Goal: Transaction & Acquisition: Book appointment/travel/reservation

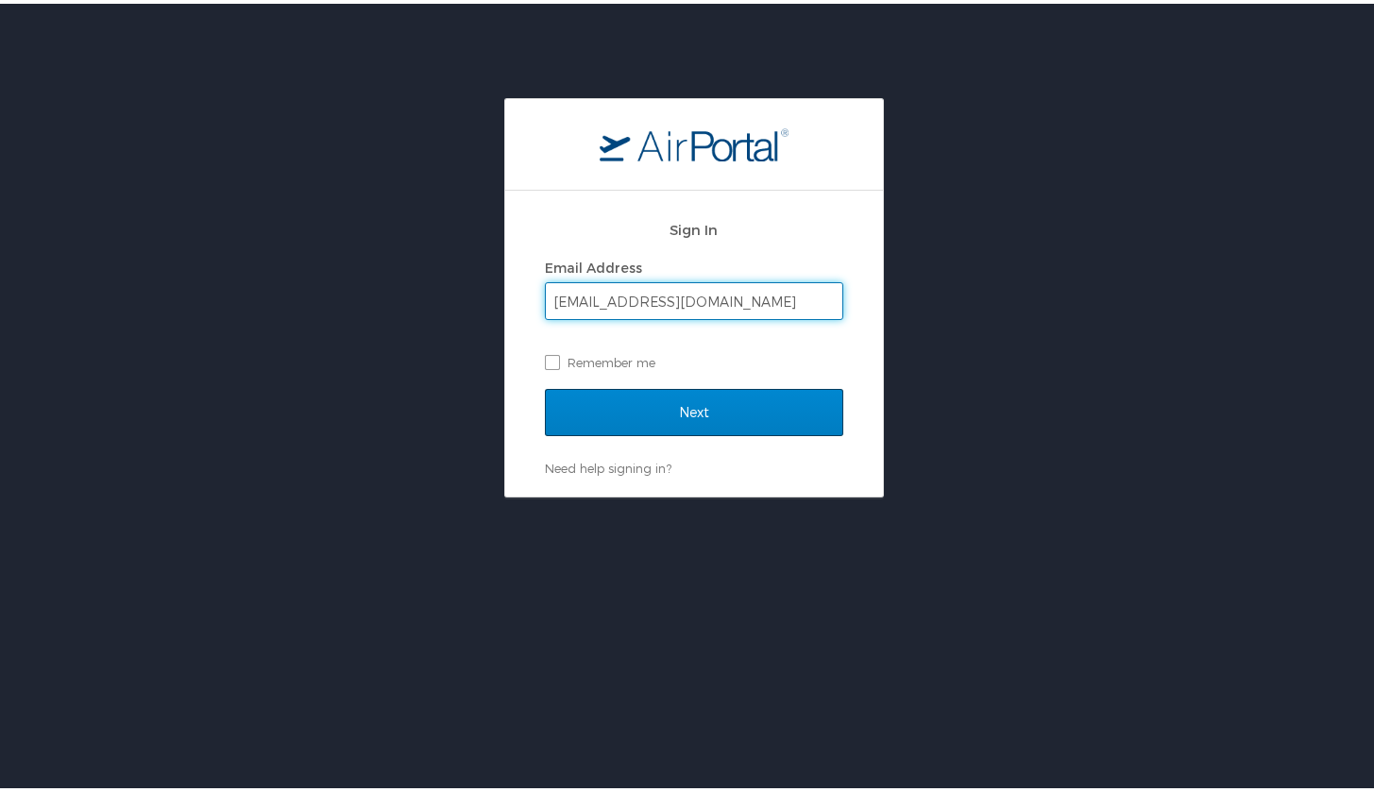
type input "garnerc@musc.edu"
click at [649, 414] on input "Next" at bounding box center [694, 408] width 298 height 47
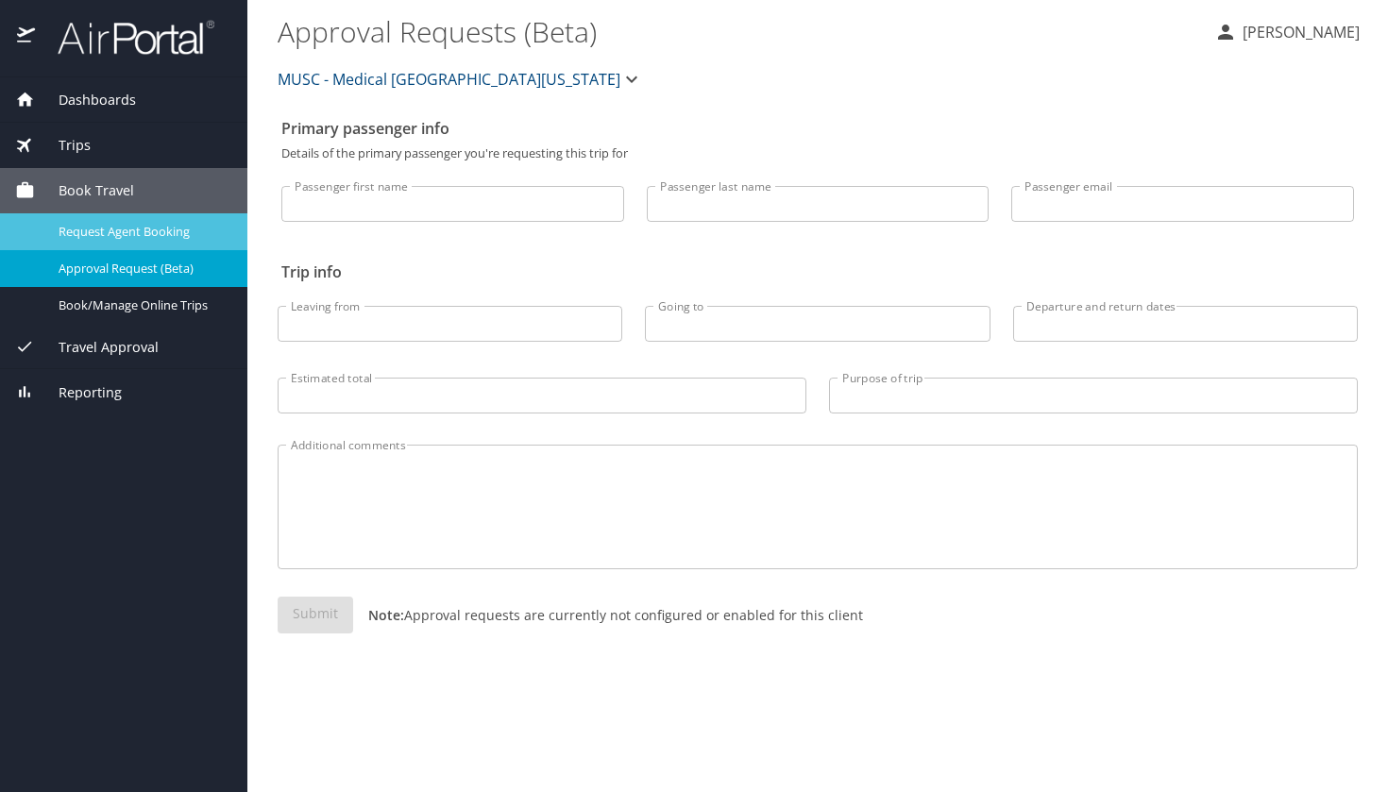
click at [149, 232] on span "Request Agent Booking" at bounding box center [142, 232] width 166 height 18
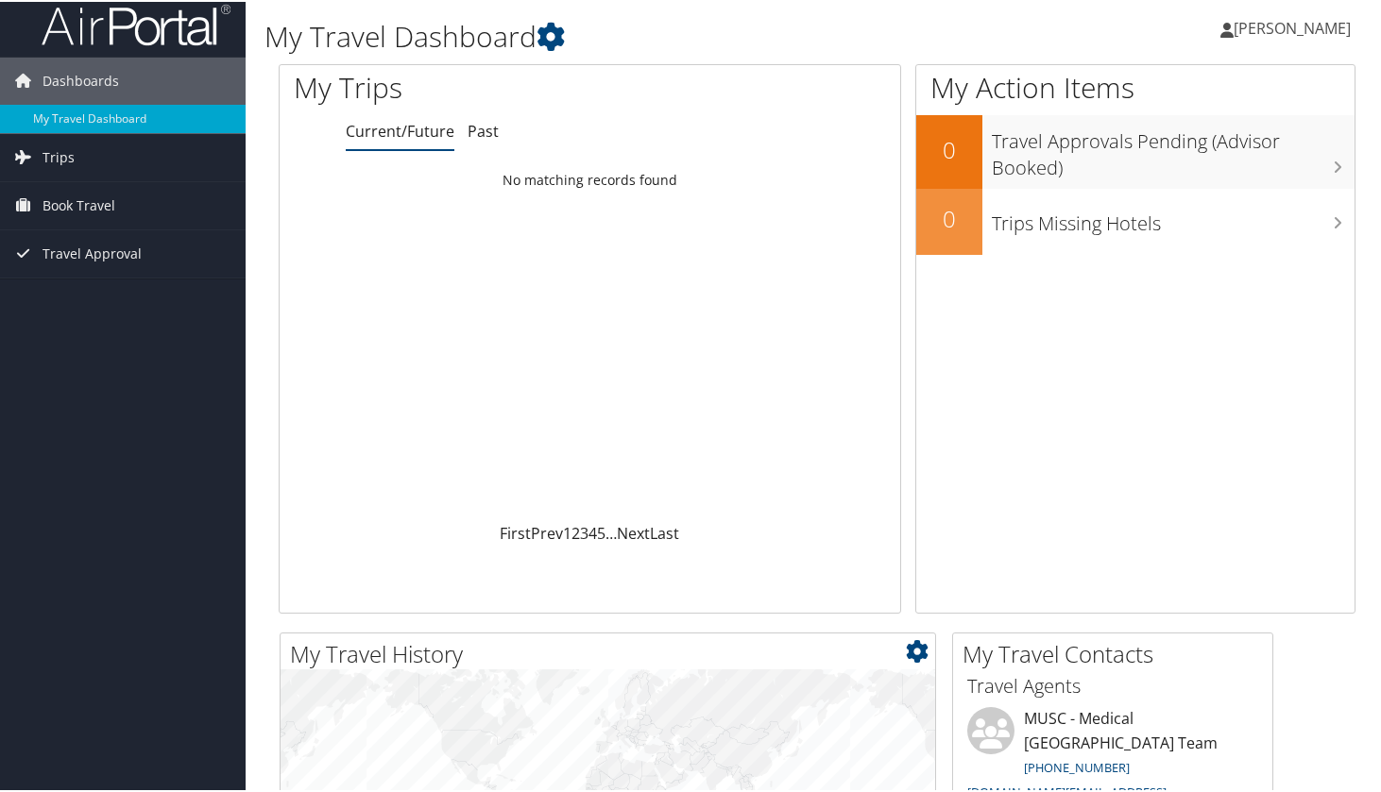
scroll to position [11, 0]
click at [81, 194] on span "Book Travel" at bounding box center [78, 203] width 73 height 47
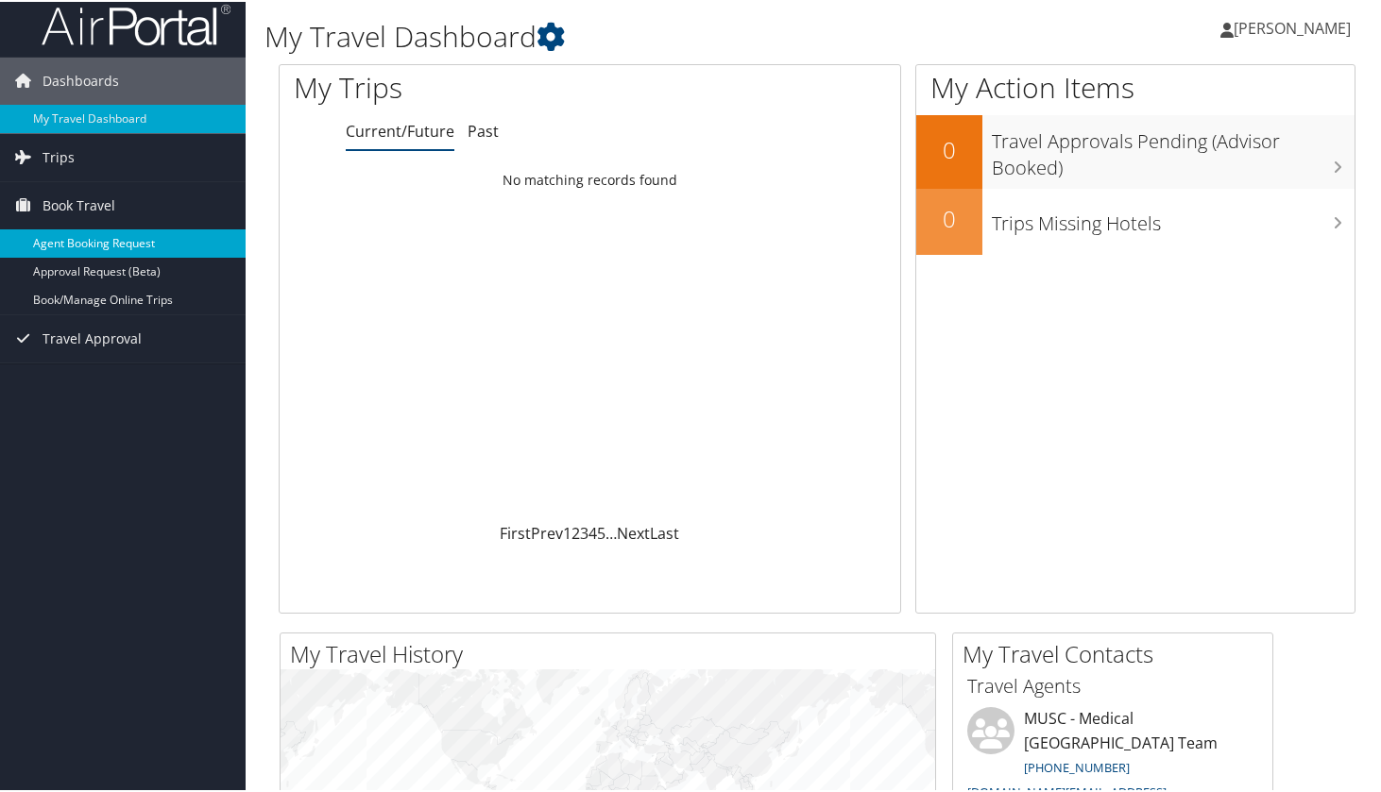
click at [85, 242] on link "Agent Booking Request" at bounding box center [123, 242] width 246 height 28
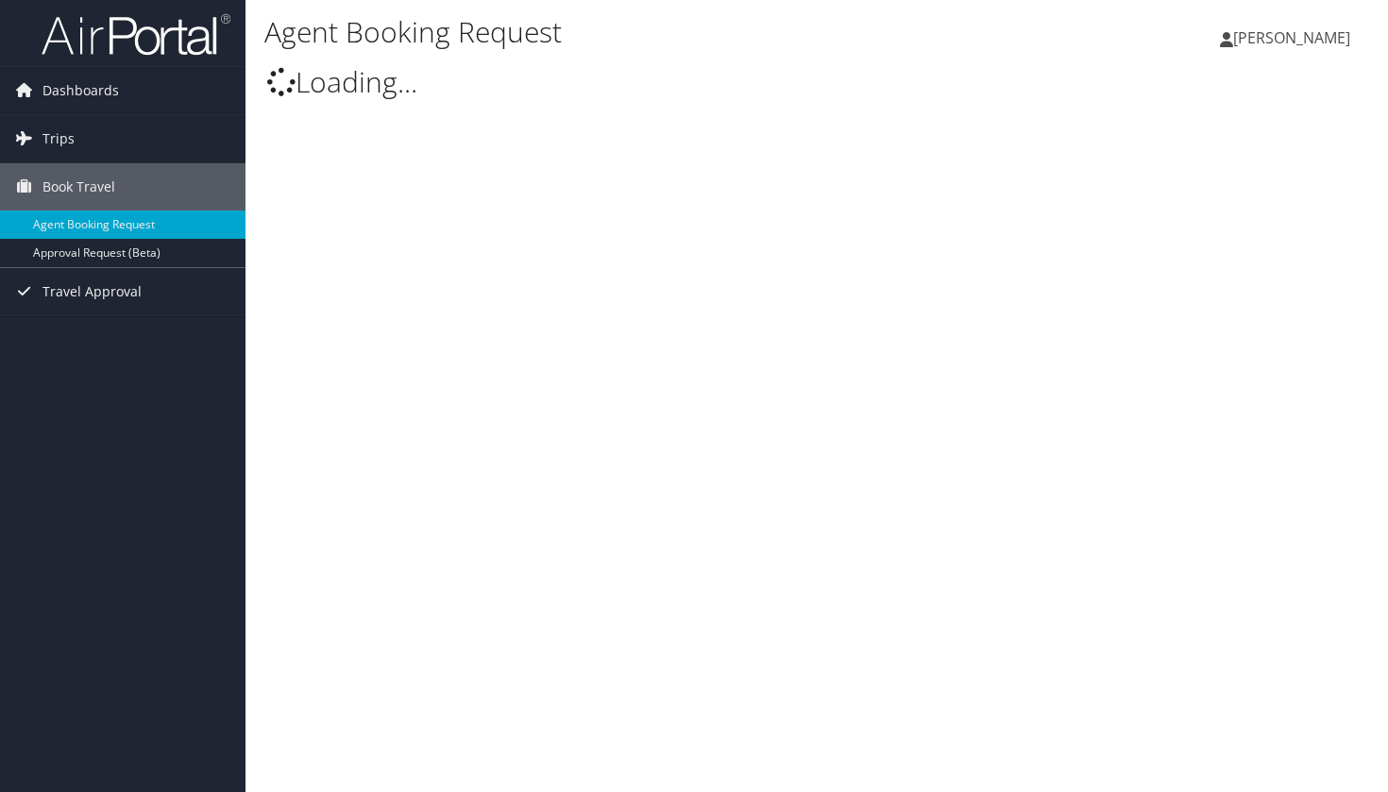
type input "[PERSON_NAME]"
select select "[DOMAIN_NAME][EMAIL_ADDRESS][DOMAIN_NAME]"
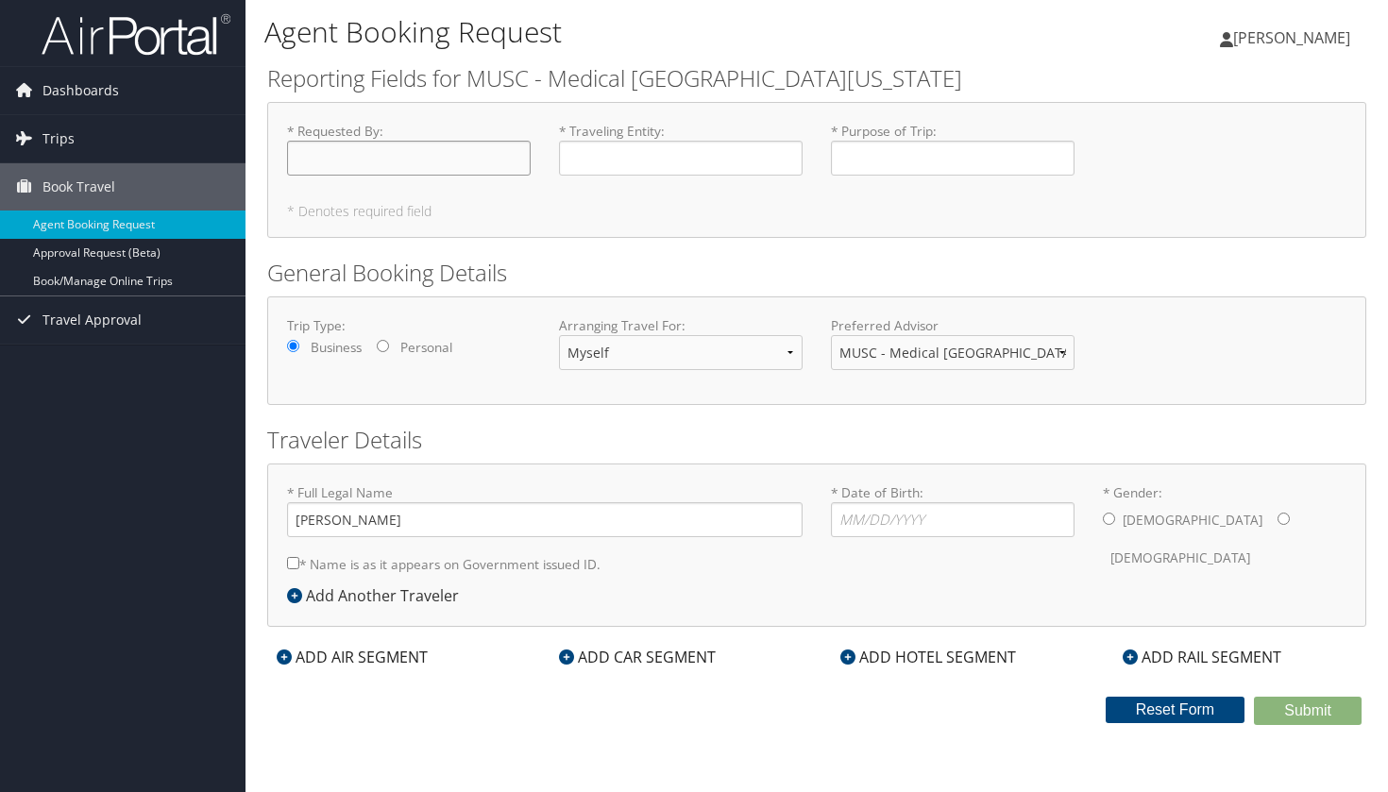
click at [380, 156] on input "* Requested By : Required" at bounding box center [409, 158] width 244 height 35
type input "[PERSON_NAME]"
select select "another"
type input "[PERSON_NAME] [PERSON_NAME]"
click at [298, 562] on label "* Name is as it appears on Government issued ID." at bounding box center [444, 564] width 314 height 35
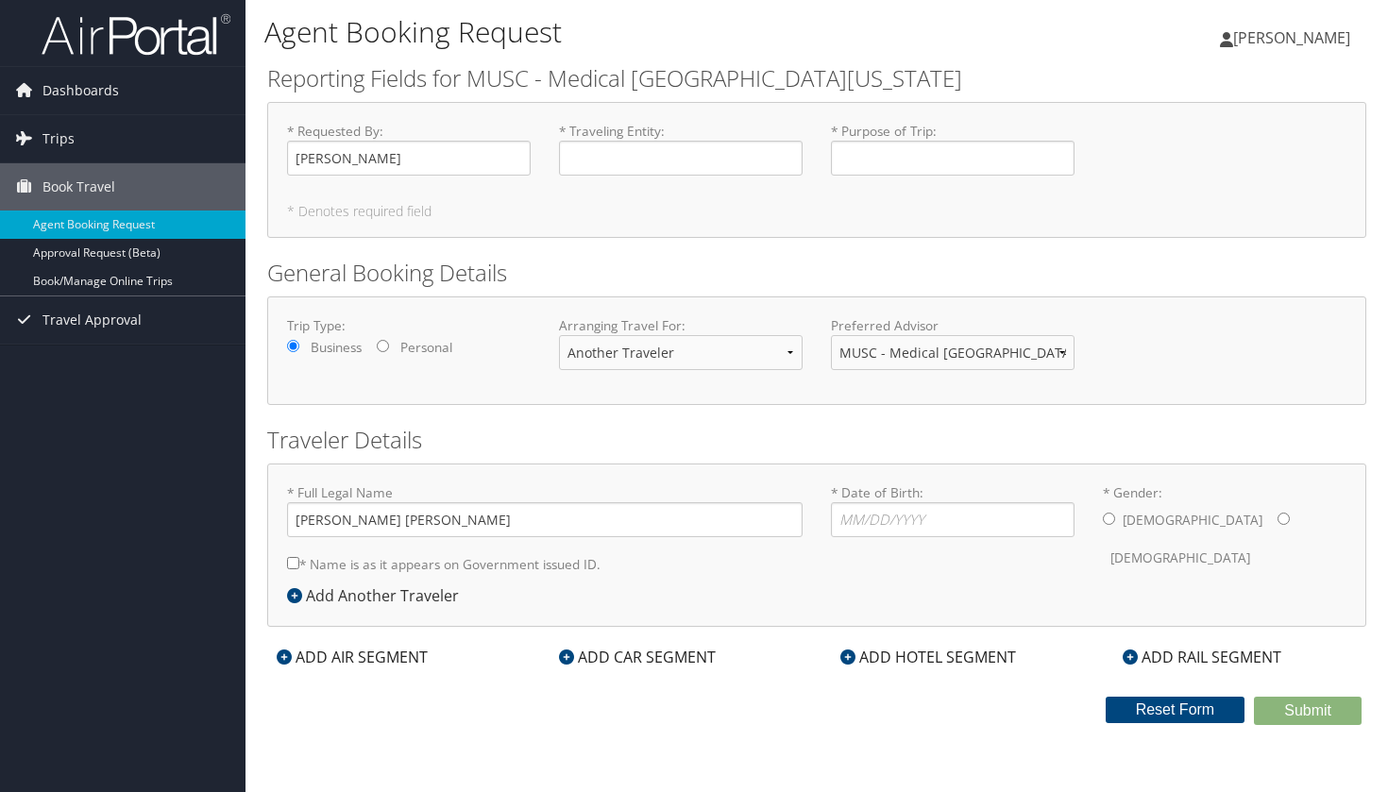
click at [298, 562] on input "* Name is as it appears on Government issued ID." at bounding box center [293, 563] width 12 height 12
checkbox input "true"
type input "[DATE]"
click at [1278, 517] on input "* Gender: [DEMOGRAPHIC_DATA] [DEMOGRAPHIC_DATA]" at bounding box center [1284, 519] width 12 height 12
radio input "true"
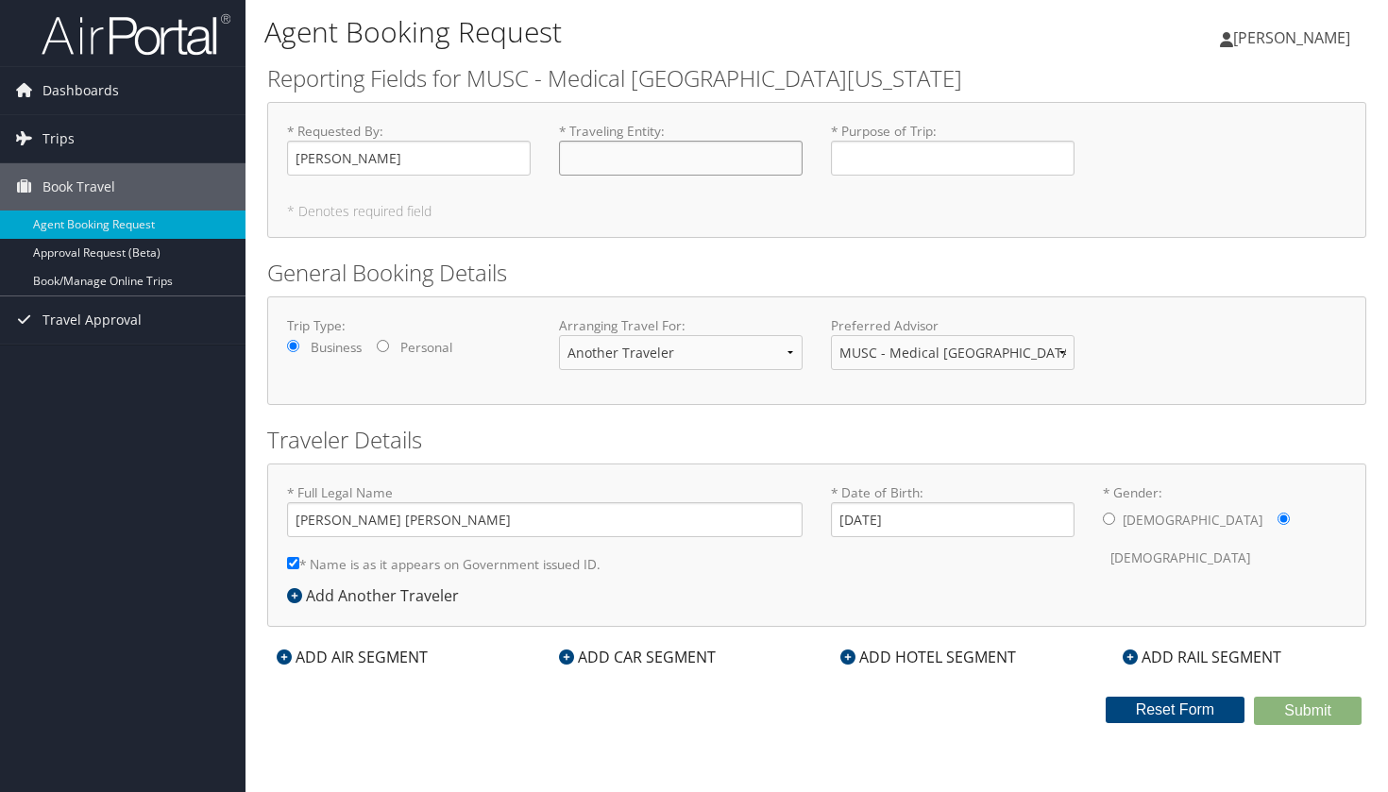
click at [614, 156] on input "* Traveling Entity : Required" at bounding box center [681, 158] width 244 height 35
type input "MUSC Health - Decision Support"
click at [947, 155] on input "* Purpose of Trip : Required" at bounding box center [953, 158] width 244 height 35
type input "Vizient User Conference"
select select "myself"
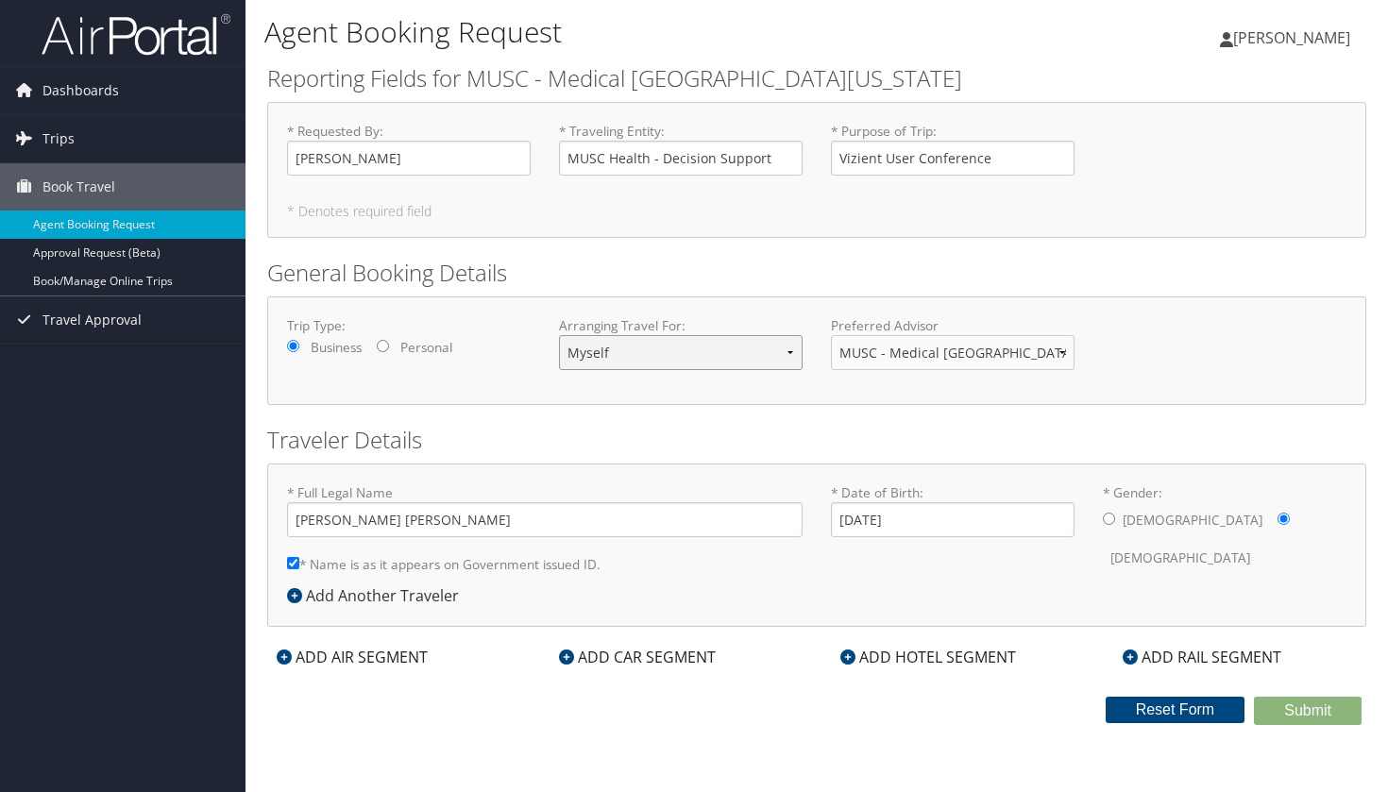
type input "[PERSON_NAME]"
click at [281, 650] on icon at bounding box center [284, 657] width 15 height 15
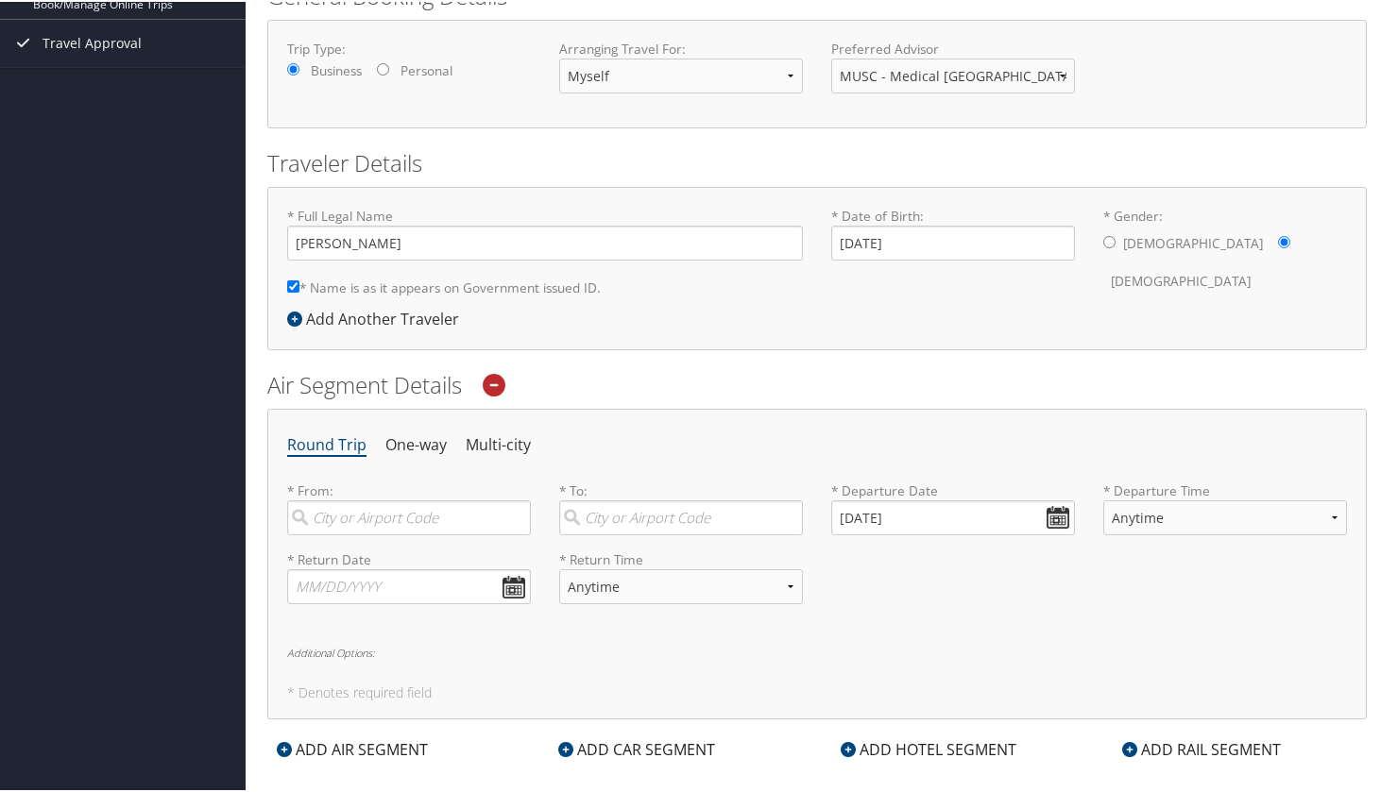
scroll to position [280, 0]
click at [372, 520] on input "search" at bounding box center [409, 515] width 244 height 35
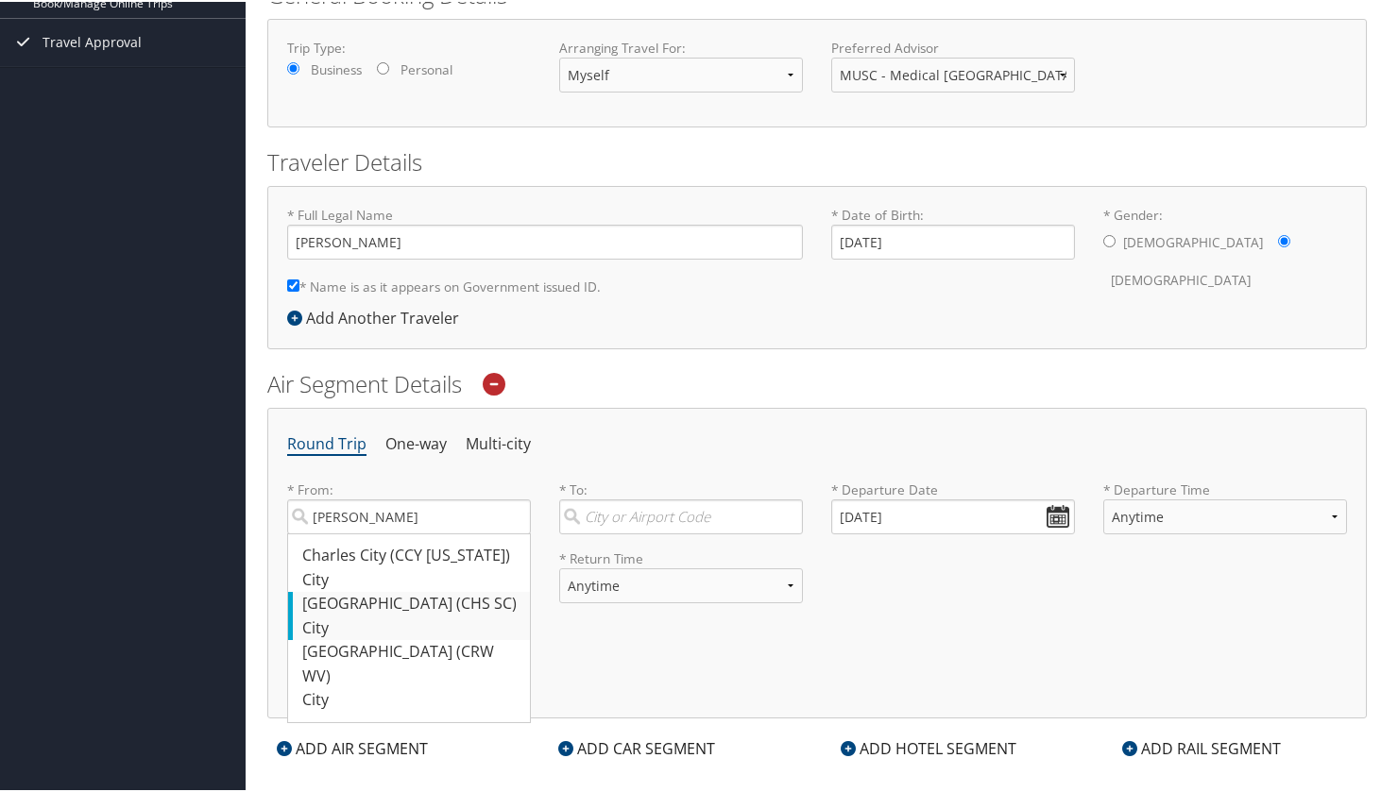
drag, startPoint x: 363, startPoint y: 545, endPoint x: 376, endPoint y: 601, distance: 57.3
click at [376, 601] on div "Charleston (CHS SC)" at bounding box center [411, 602] width 218 height 25
click at [376, 533] on input "[PERSON_NAME]" at bounding box center [409, 515] width 244 height 35
type input "Charleston (CHS SC)"
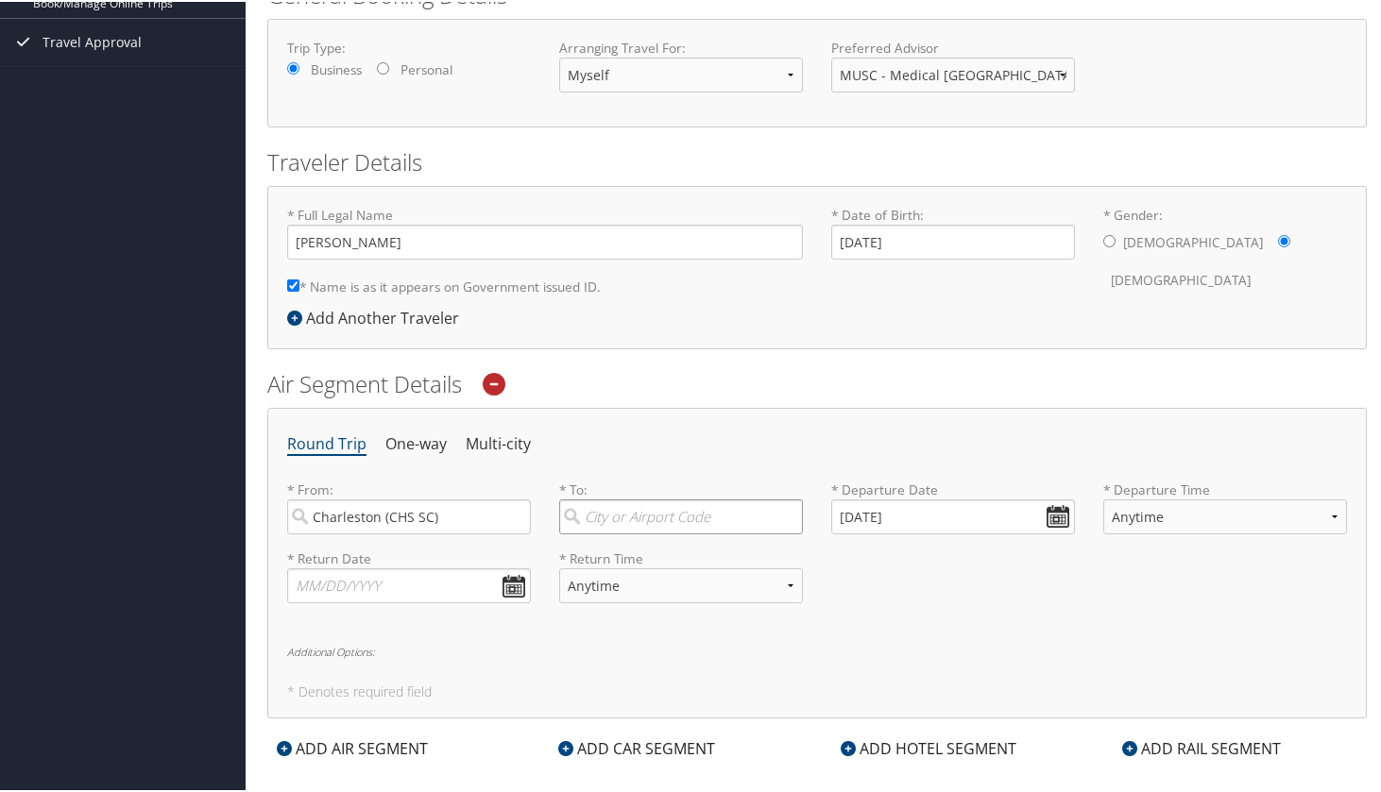
click at [620, 505] on input "search" at bounding box center [681, 515] width 244 height 35
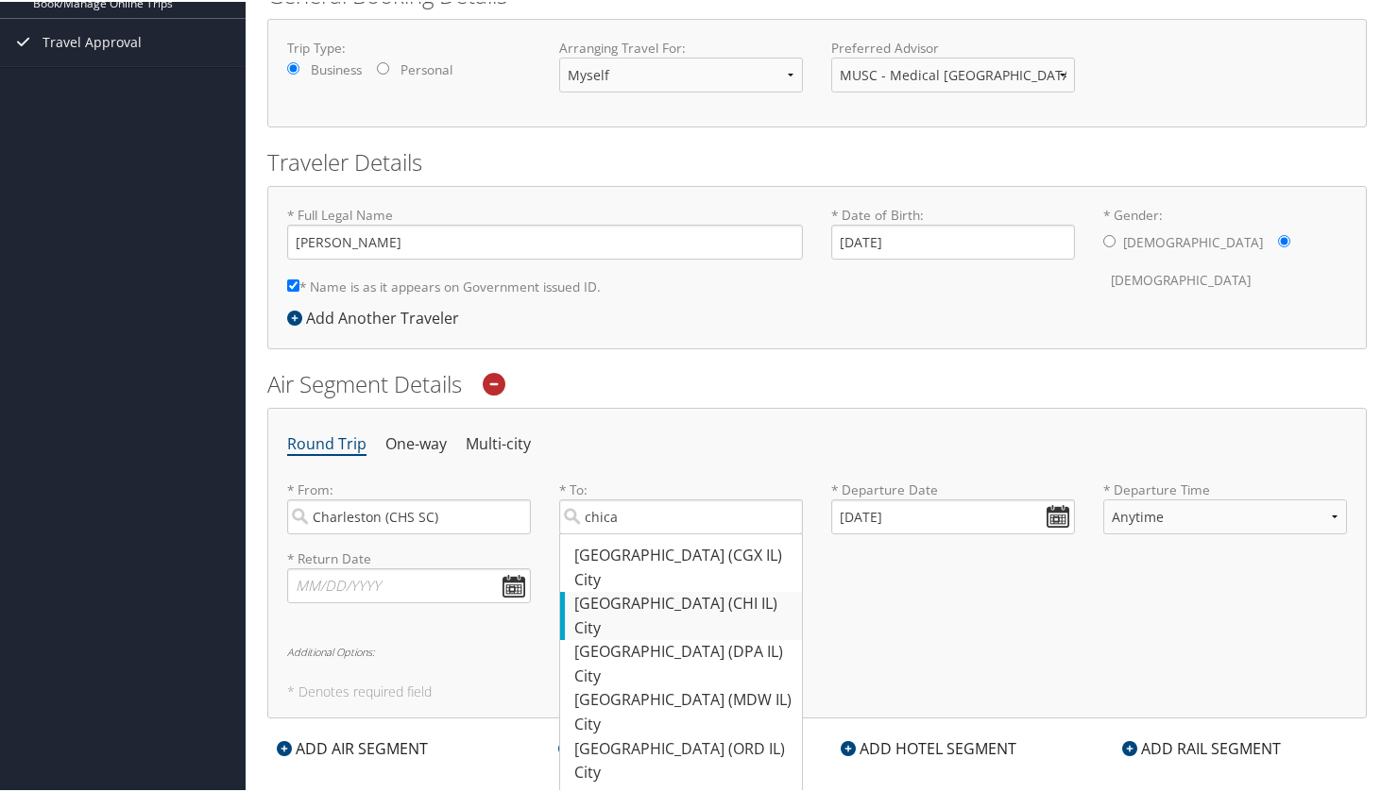
click at [699, 594] on div "[GEOGRAPHIC_DATA] (CHI IL)" at bounding box center [683, 602] width 218 height 25
click at [699, 533] on input "chica" at bounding box center [681, 515] width 244 height 35
type input "[GEOGRAPHIC_DATA] (CHI IL)"
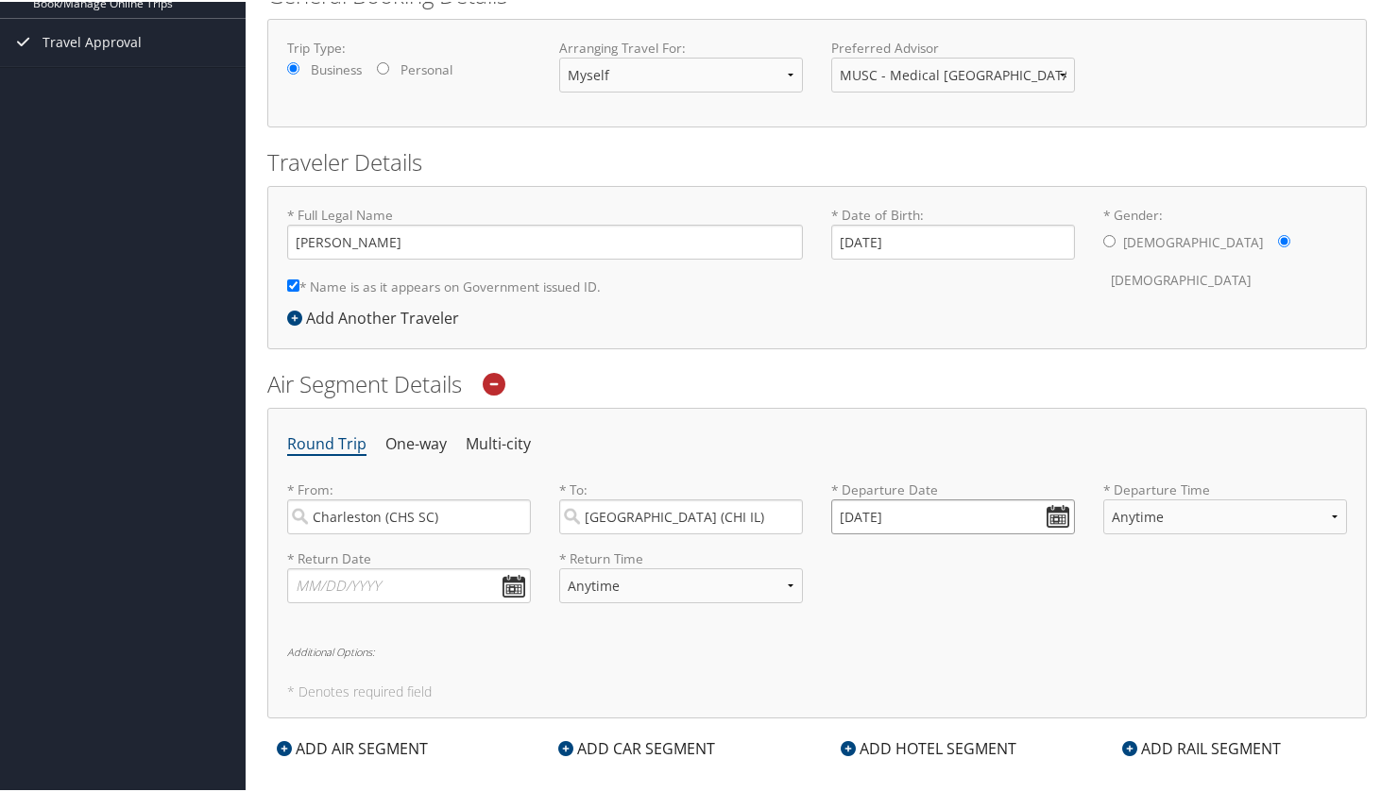
click at [1053, 516] on input "[DATE]" at bounding box center [953, 515] width 244 height 35
click at [968, 759] on td "9" at bounding box center [962, 748] width 25 height 25
click at [1054, 512] on input "[DATE]" at bounding box center [953, 515] width 244 height 35
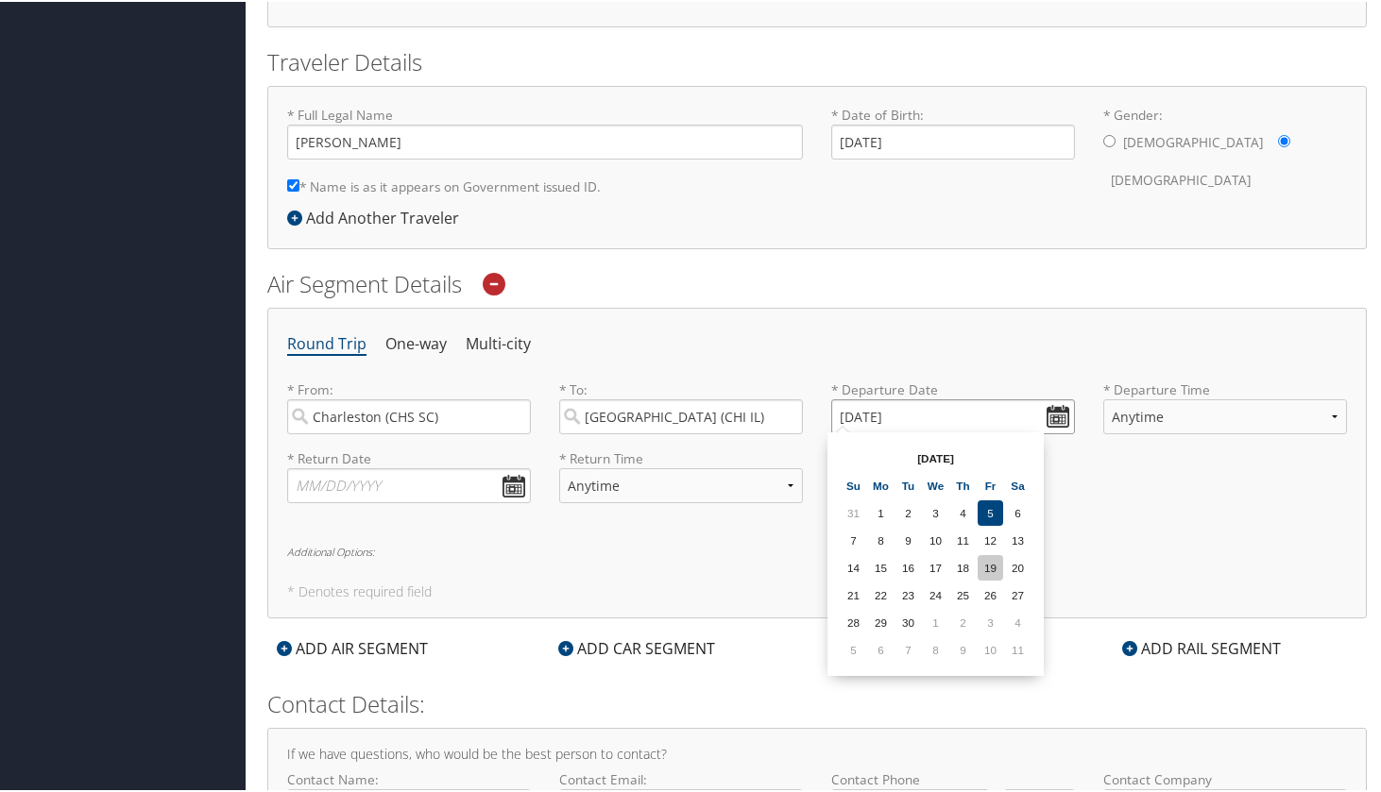
scroll to position [380, 0]
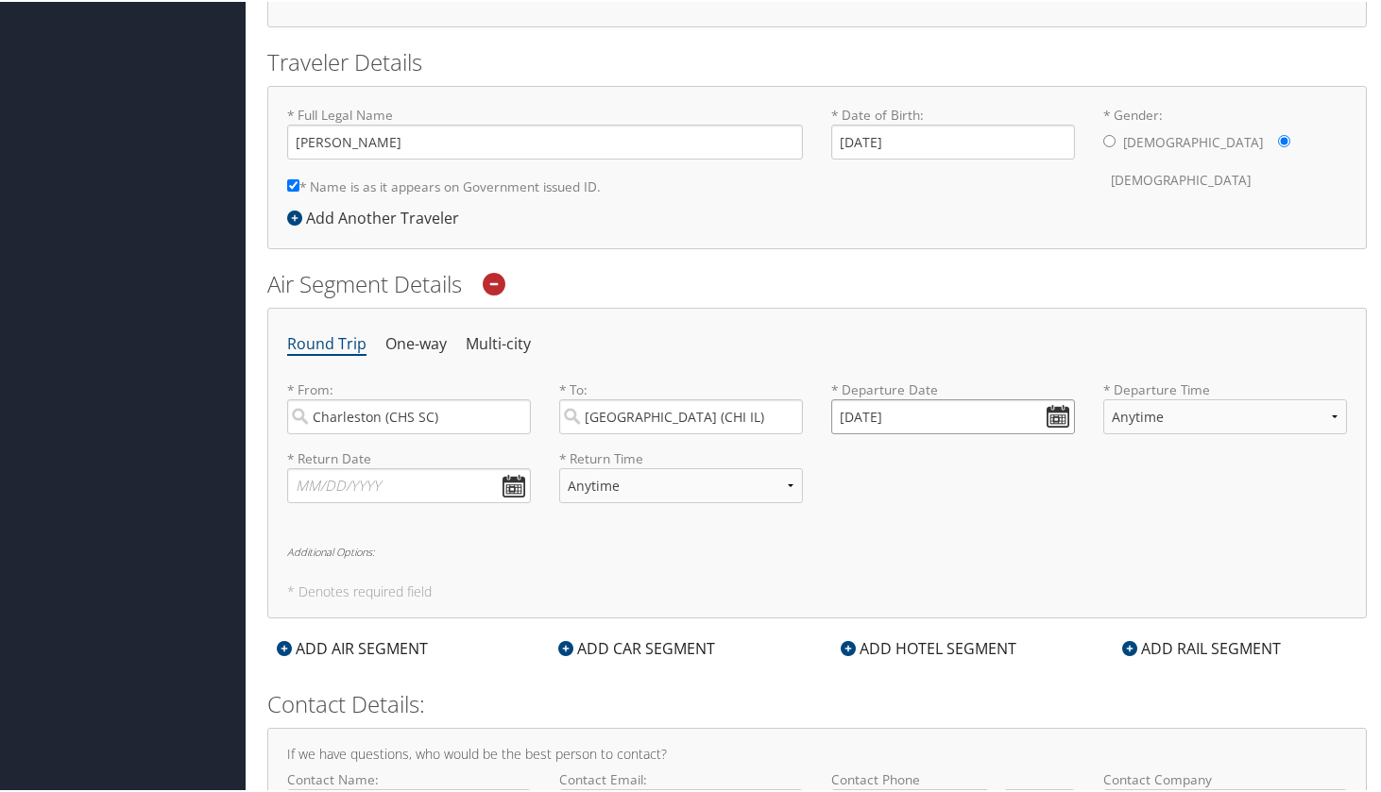
click at [921, 406] on input "[DATE]" at bounding box center [953, 415] width 244 height 35
click at [1041, 406] on input "10/09/0202" at bounding box center [953, 415] width 244 height 35
click at [978, 306] on div "Round Trip One-way Multi-city * From: [GEOGRAPHIC_DATA] ([GEOGRAPHIC_DATA]) [GE…" at bounding box center [816, 461] width 1099 height 311
click at [1050, 410] on input "10/09/0202" at bounding box center [953, 415] width 244 height 35
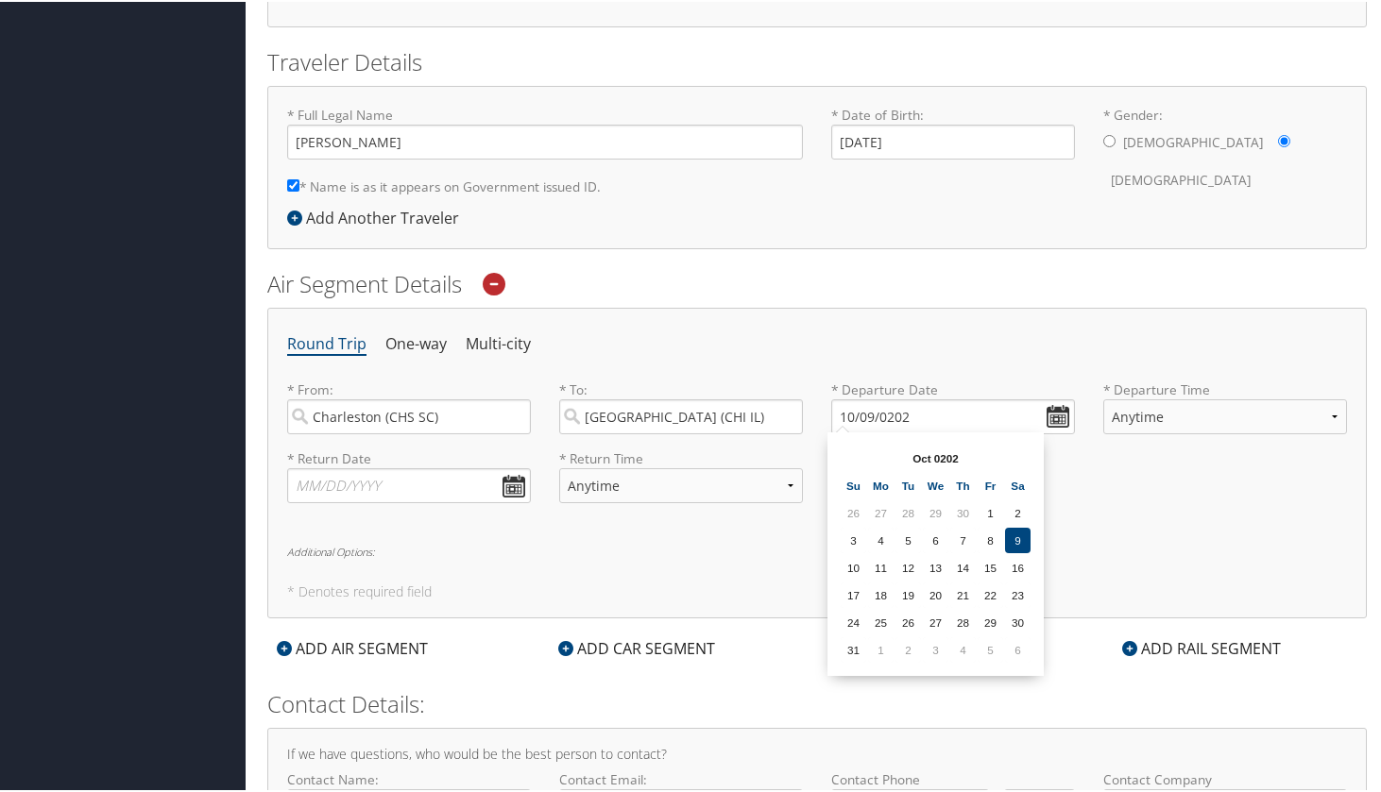
click at [964, 437] on div "From 10/09/0202 To 10/09/0202 Oct 0202 Su Mo Tu We Th Fr Sa 26 27 28 29 30 1 2 …" at bounding box center [935, 553] width 216 height 244
click at [878, 536] on td "4" at bounding box center [880, 538] width 25 height 25
click at [1050, 415] on input "10/04/0202" at bounding box center [953, 415] width 244 height 35
click at [863, 412] on input "10/04/0202" at bounding box center [953, 415] width 244 height 35
click at [869, 415] on input "10/04/0202" at bounding box center [953, 415] width 244 height 35
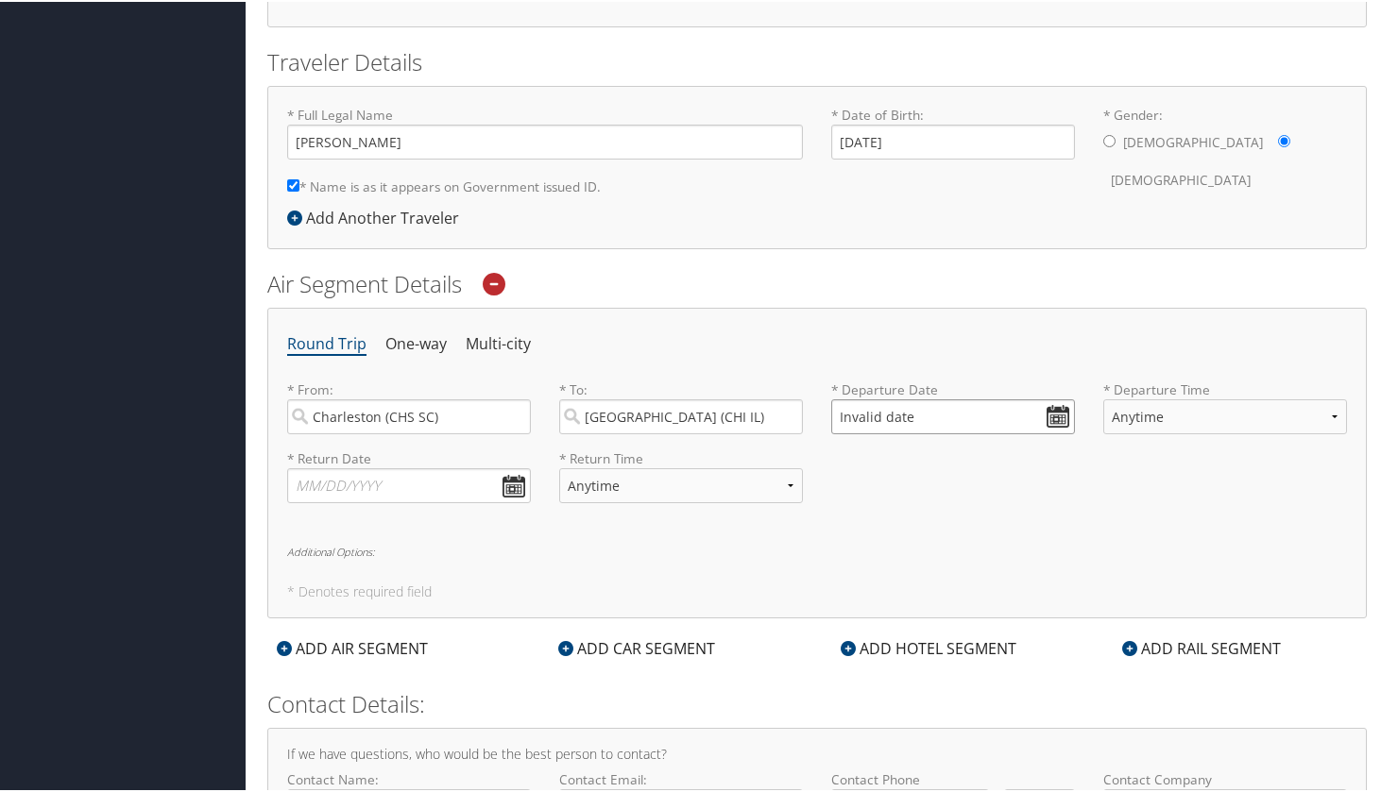
click at [1054, 403] on input "Invalid date" at bounding box center [953, 415] width 244 height 35
click at [1008, 649] on td "11" at bounding box center [1017, 648] width 25 height 25
click at [941, 420] on input "[DATE]" at bounding box center [953, 415] width 244 height 35
click at [1055, 417] on input "Invalid date" at bounding box center [953, 415] width 244 height 35
click at [1020, 652] on td "11" at bounding box center [1017, 648] width 25 height 25
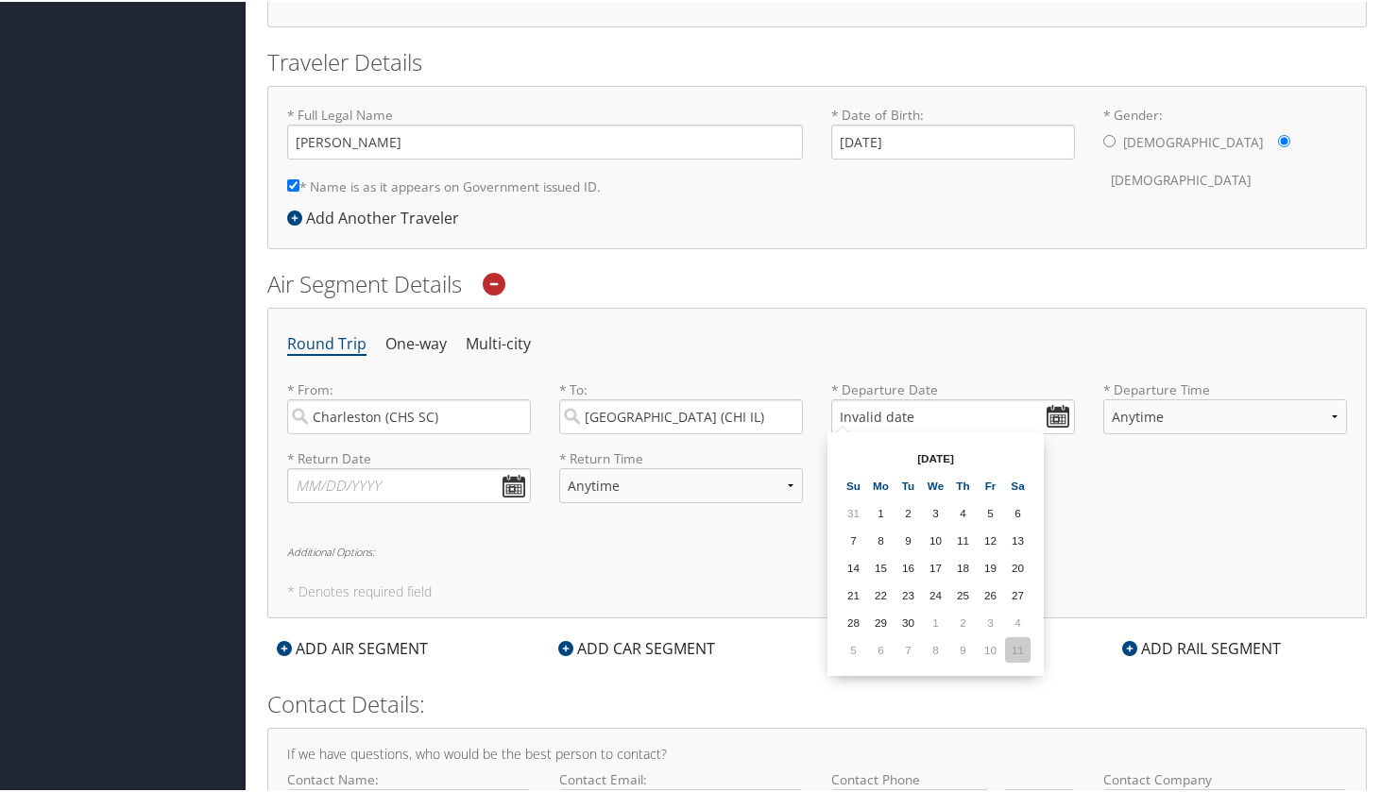
type input "[DATE]"
select select "5PM-10PM"
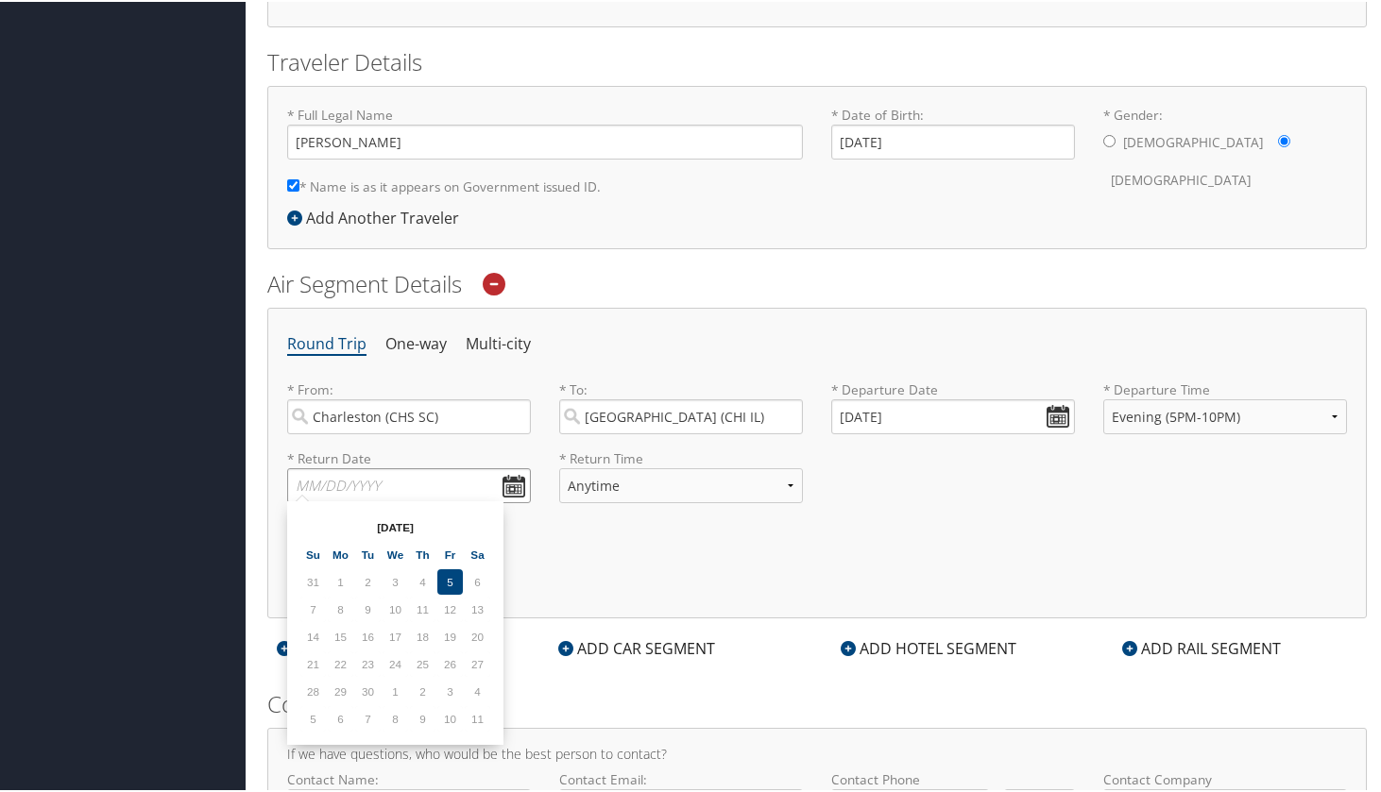
click at [501, 481] on input "text" at bounding box center [409, 483] width 244 height 35
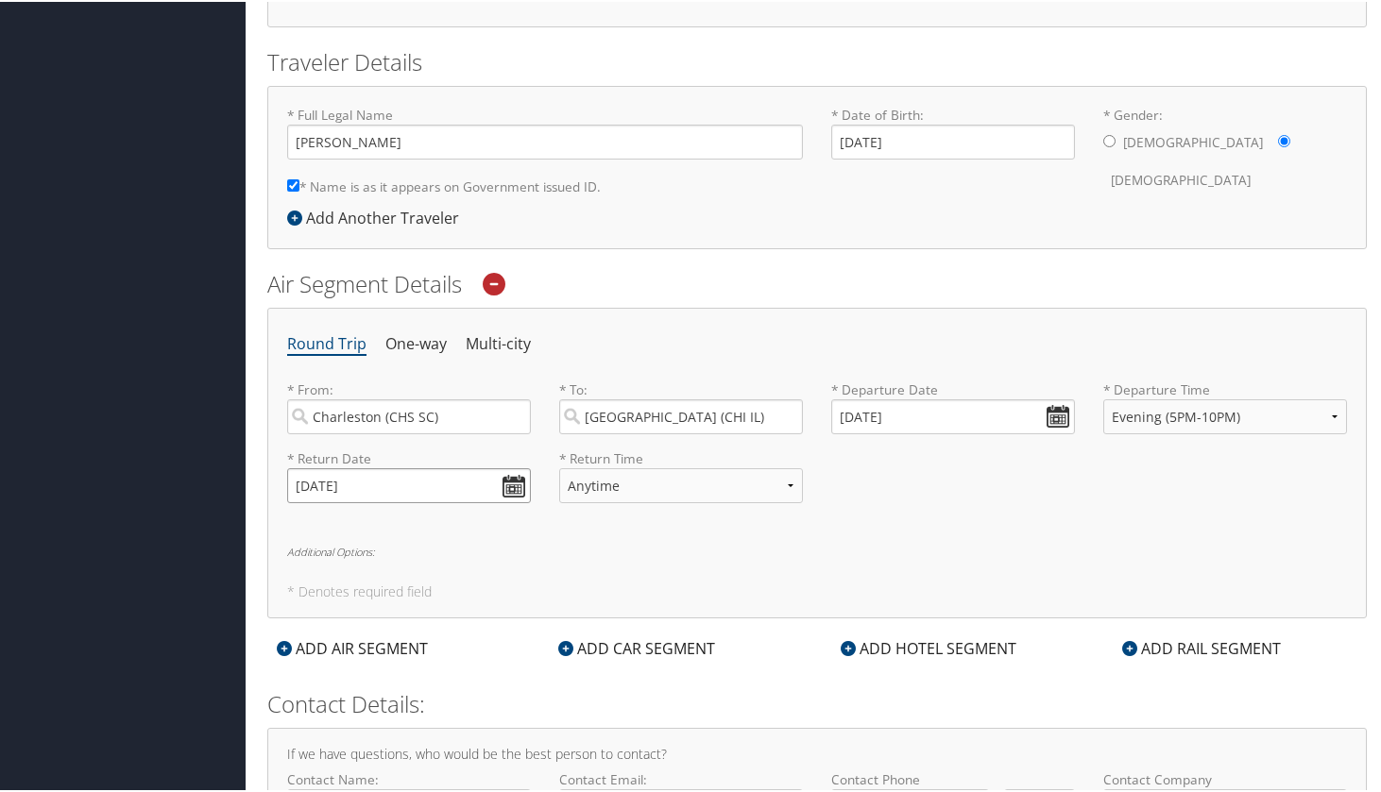
type input "[DATE]"
click at [920, 408] on input "[DATE]" at bounding box center [953, 415] width 244 height 35
click at [869, 407] on input "[DATE]" at bounding box center [953, 415] width 244 height 35
click at [1054, 407] on input "Invalid date" at bounding box center [953, 415] width 244 height 35
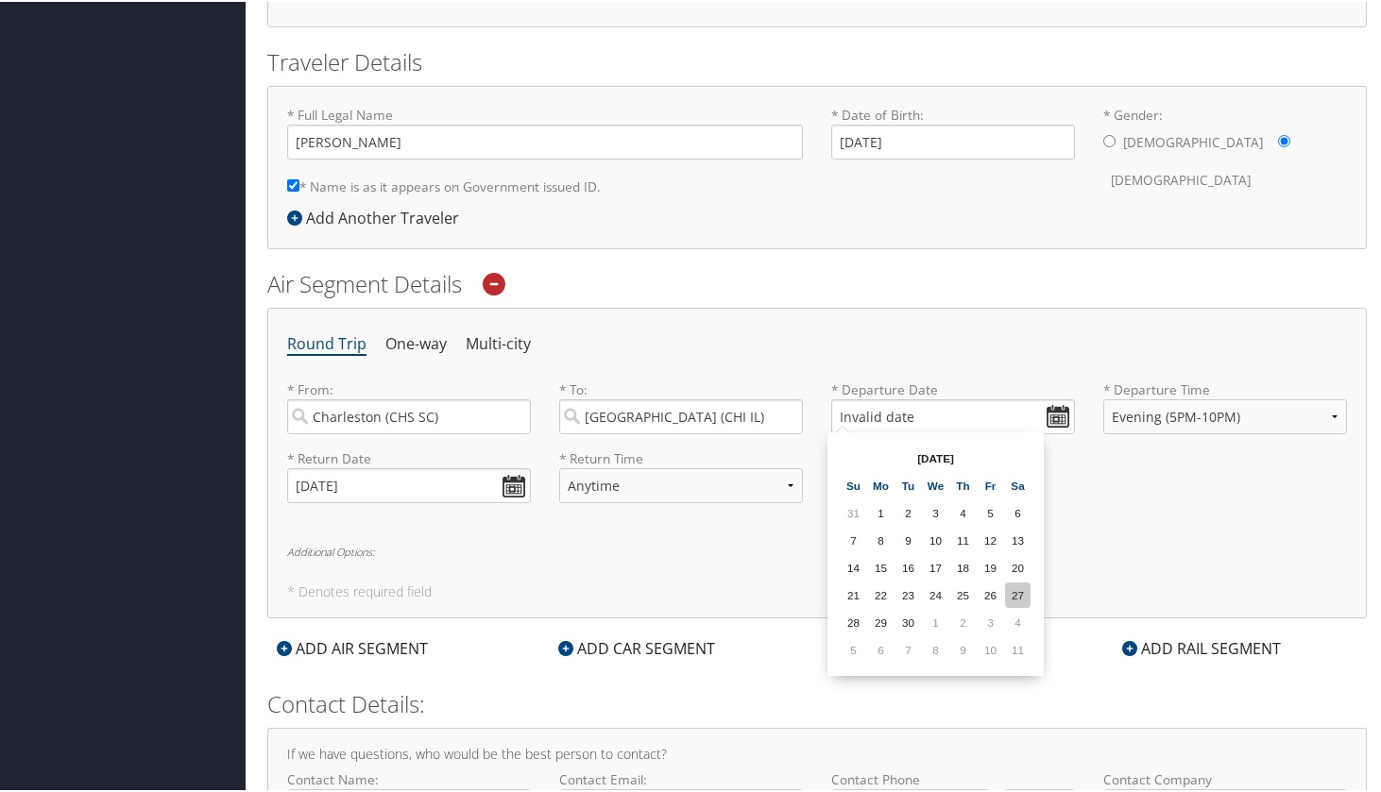
click at [1019, 591] on td "27" at bounding box center [1017, 593] width 25 height 25
click at [1049, 415] on input "[DATE]" at bounding box center [953, 415] width 244 height 35
click at [1018, 650] on td "11" at bounding box center [1017, 648] width 25 height 25
click at [851, 411] on input "[DATE]" at bounding box center [953, 415] width 244 height 35
click at [1050, 415] on input "Invalid date" at bounding box center [953, 415] width 244 height 35
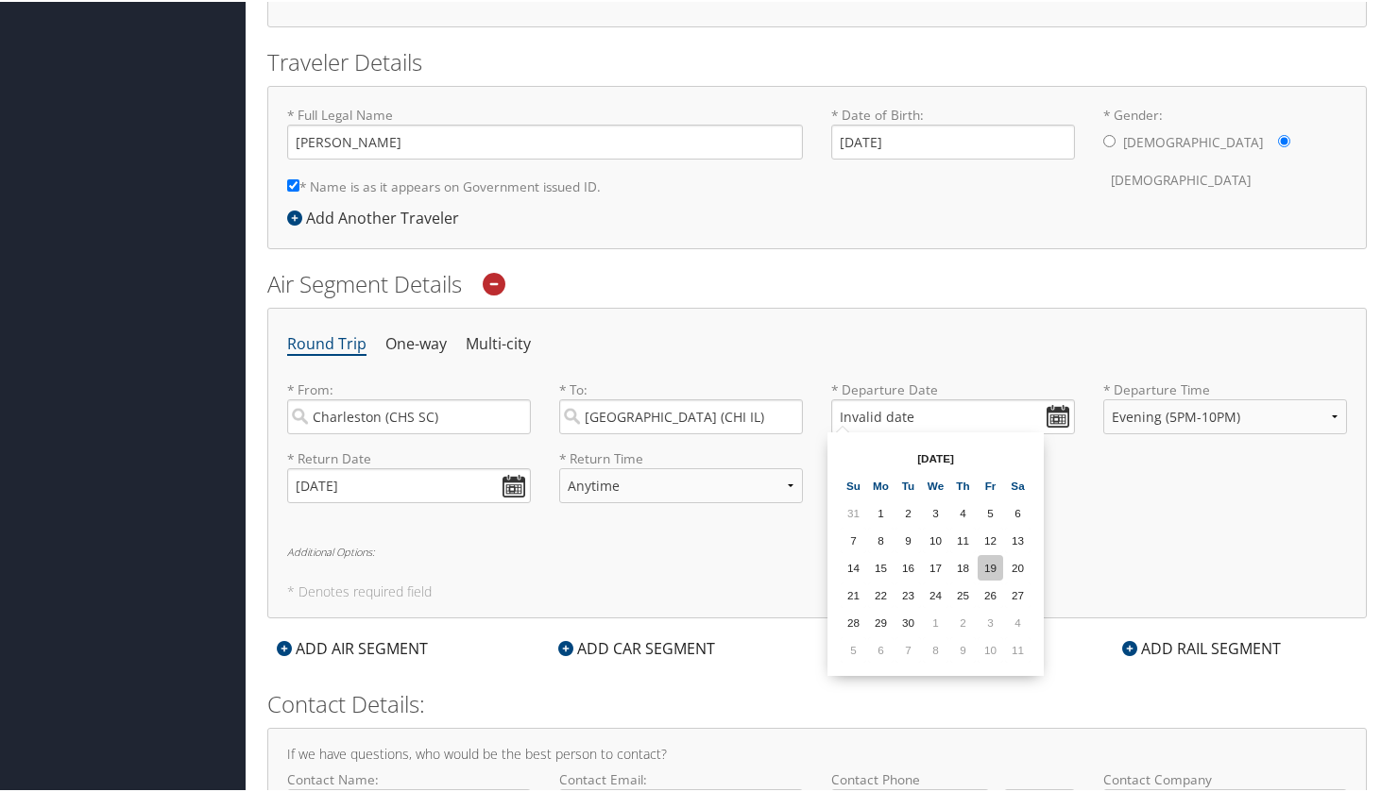
click at [999, 554] on td "19" at bounding box center [989, 565] width 25 height 25
click at [875, 409] on input "[DATE]" at bounding box center [953, 415] width 244 height 35
click at [1054, 412] on input "Invalid date" at bounding box center [953, 415] width 244 height 35
click at [1016, 650] on td "11" at bounding box center [1017, 648] width 25 height 25
click at [866, 413] on input "[DATE]" at bounding box center [953, 415] width 244 height 35
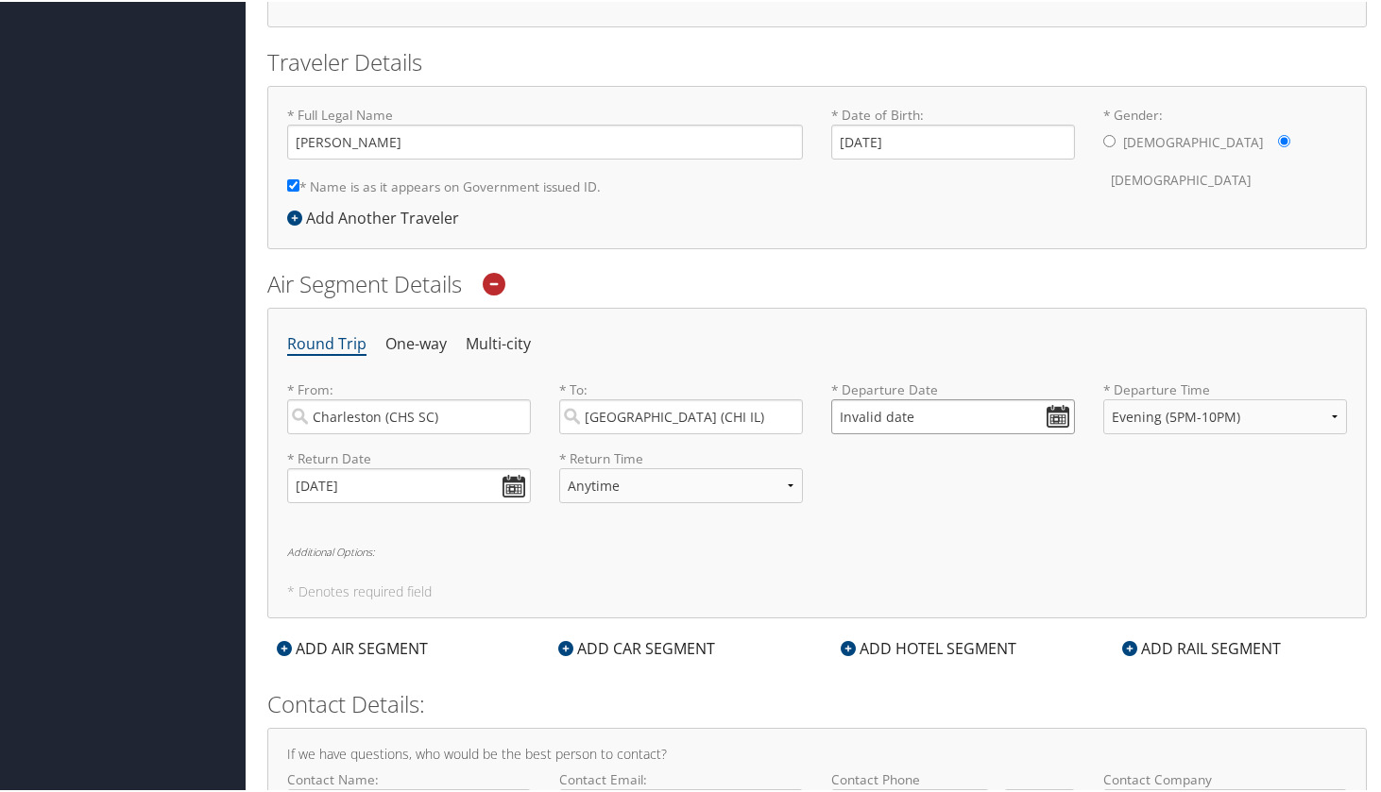
click at [1068, 416] on input "Invalid date" at bounding box center [953, 415] width 244 height 35
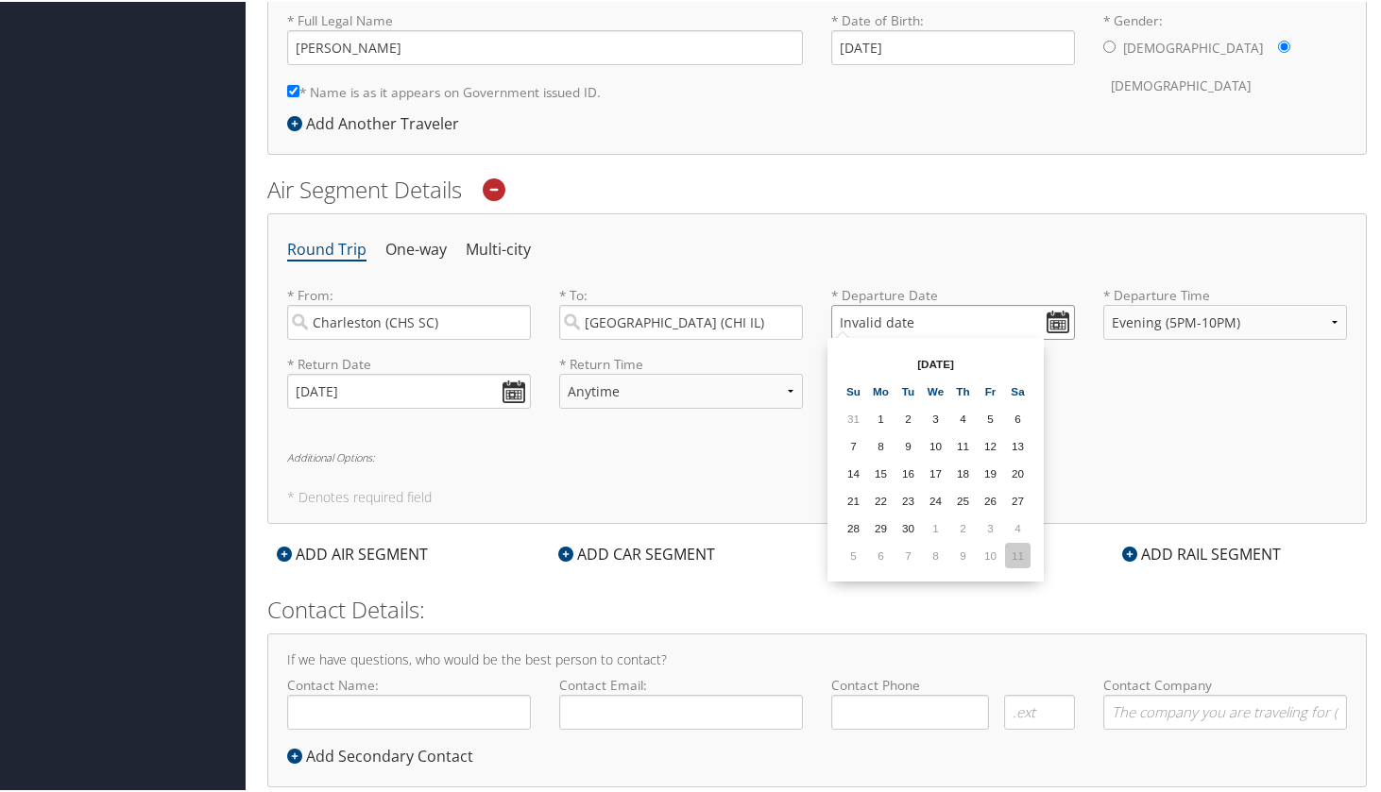
scroll to position [474, 0]
click at [1026, 558] on td "11" at bounding box center [1017, 553] width 25 height 25
type input "[DATE]"
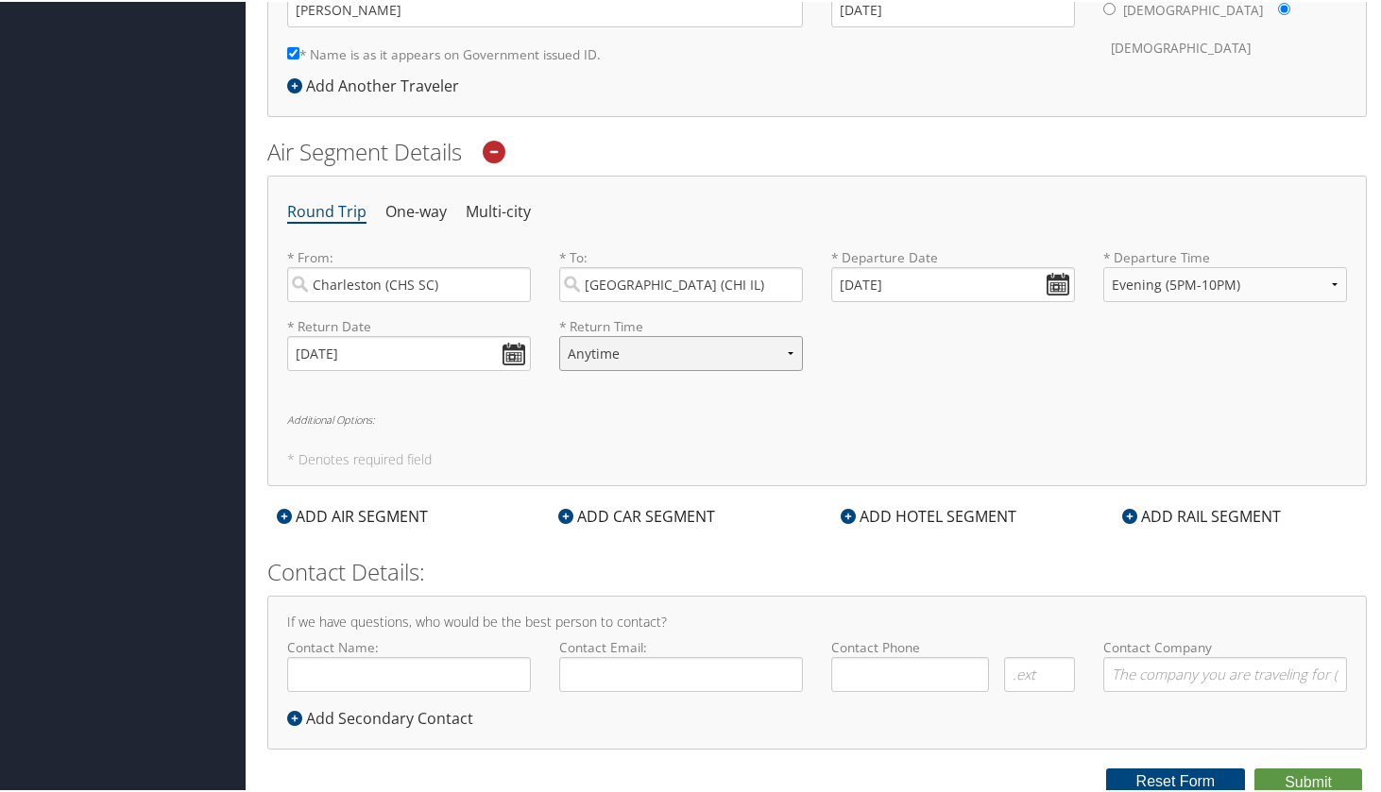
scroll to position [511, 0]
type input "[PERSON_NAME]"
type input "[EMAIL_ADDRESS][DOMAIN_NAME]"
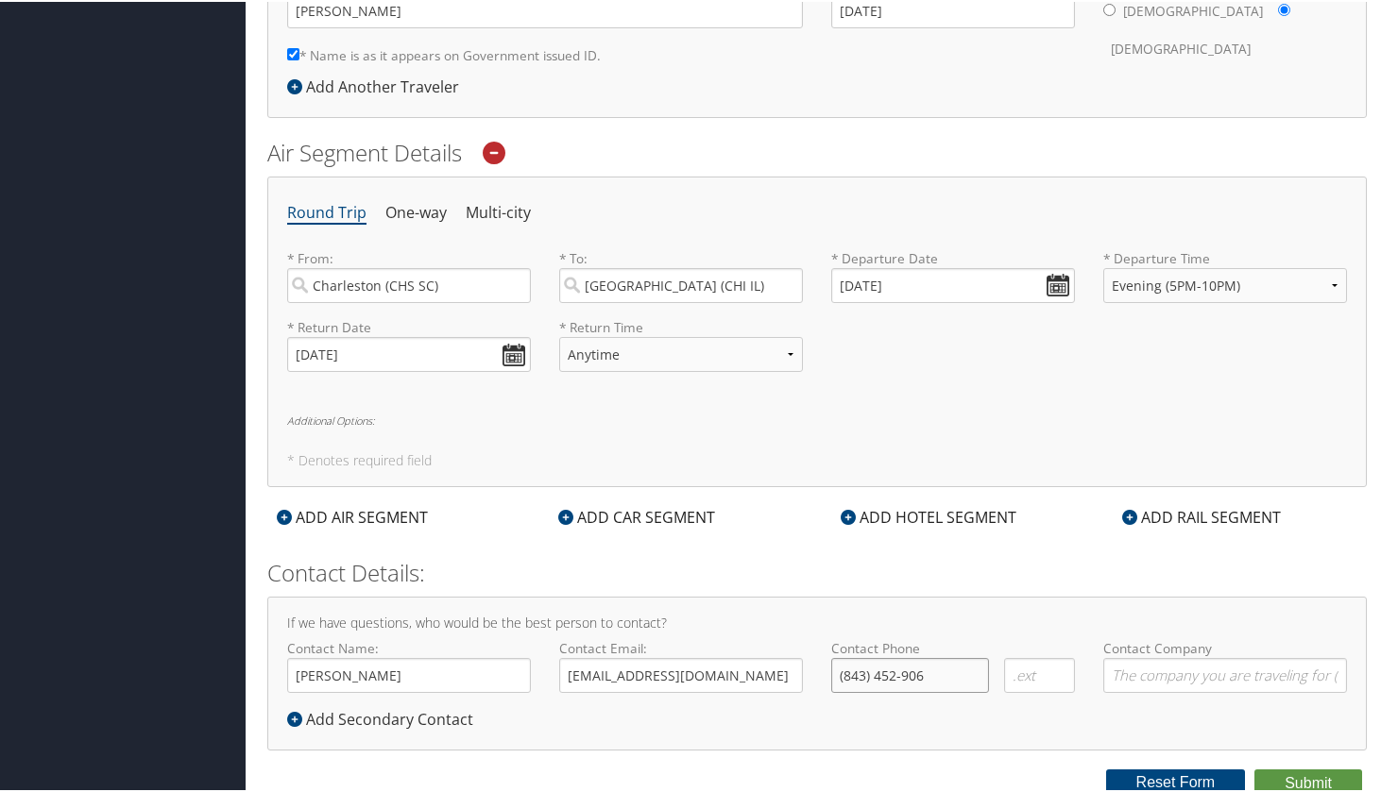
type input "[PHONE_NUMBER]"
click at [865, 281] on input "[DATE]" at bounding box center [953, 283] width 244 height 35
click at [1087, 341] on div "* Return Date [DATE] Dates must be valid * Return Time Anytime Early Morning (5…" at bounding box center [817, 350] width 1088 height 69
click at [671, 281] on input "[GEOGRAPHIC_DATA] (CHI IL)" at bounding box center [681, 283] width 244 height 35
click at [939, 372] on div "* Return Date [DATE] Dates must be valid * Return Time Anytime Early Morning (5…" at bounding box center [817, 350] width 1088 height 69
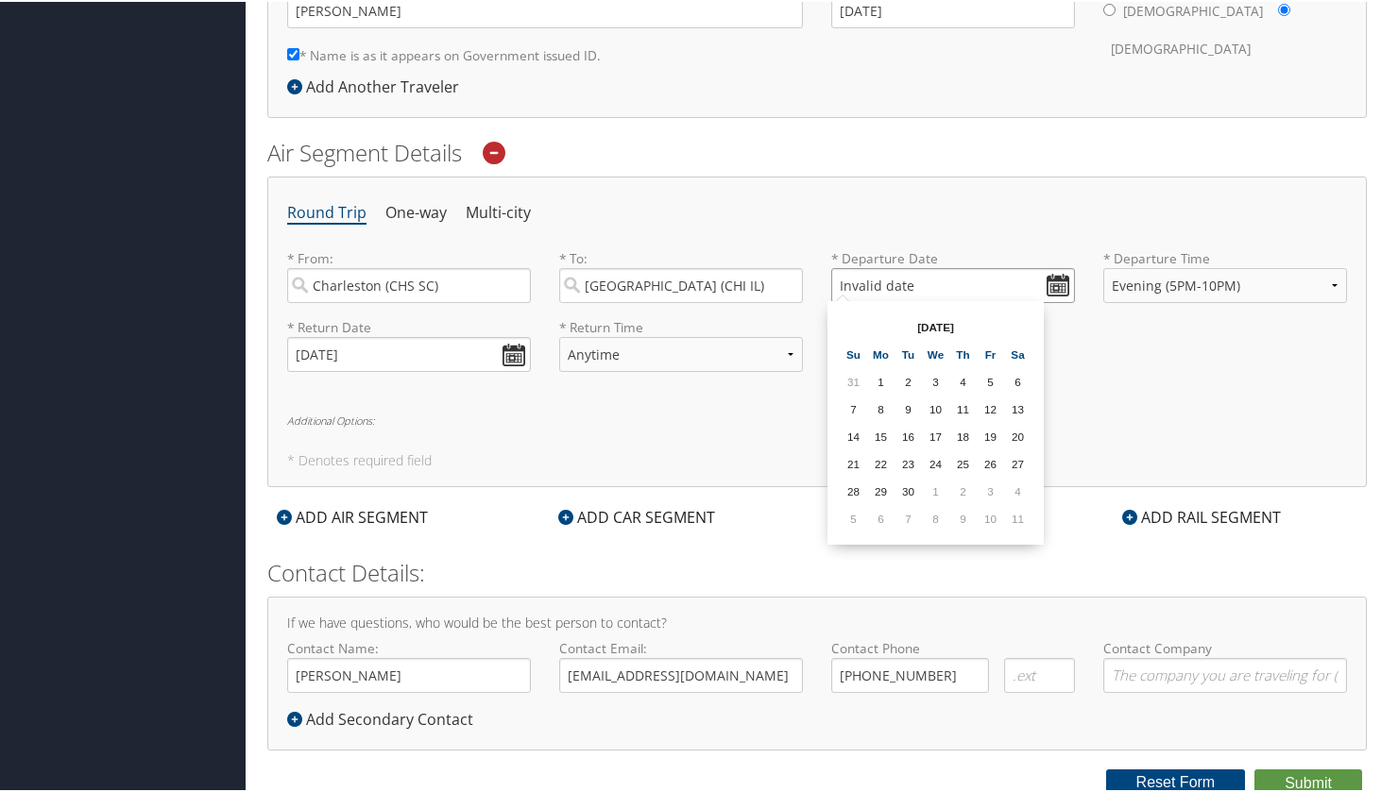
click at [1057, 281] on input "Invalid date" at bounding box center [953, 283] width 244 height 35
click at [1022, 520] on td "11" at bounding box center [1017, 516] width 25 height 25
click at [873, 280] on input "[DATE]" at bounding box center [953, 283] width 244 height 35
click at [870, 280] on input "[DATE]" at bounding box center [953, 283] width 244 height 35
click at [866, 280] on input "[DATE]" at bounding box center [953, 283] width 244 height 35
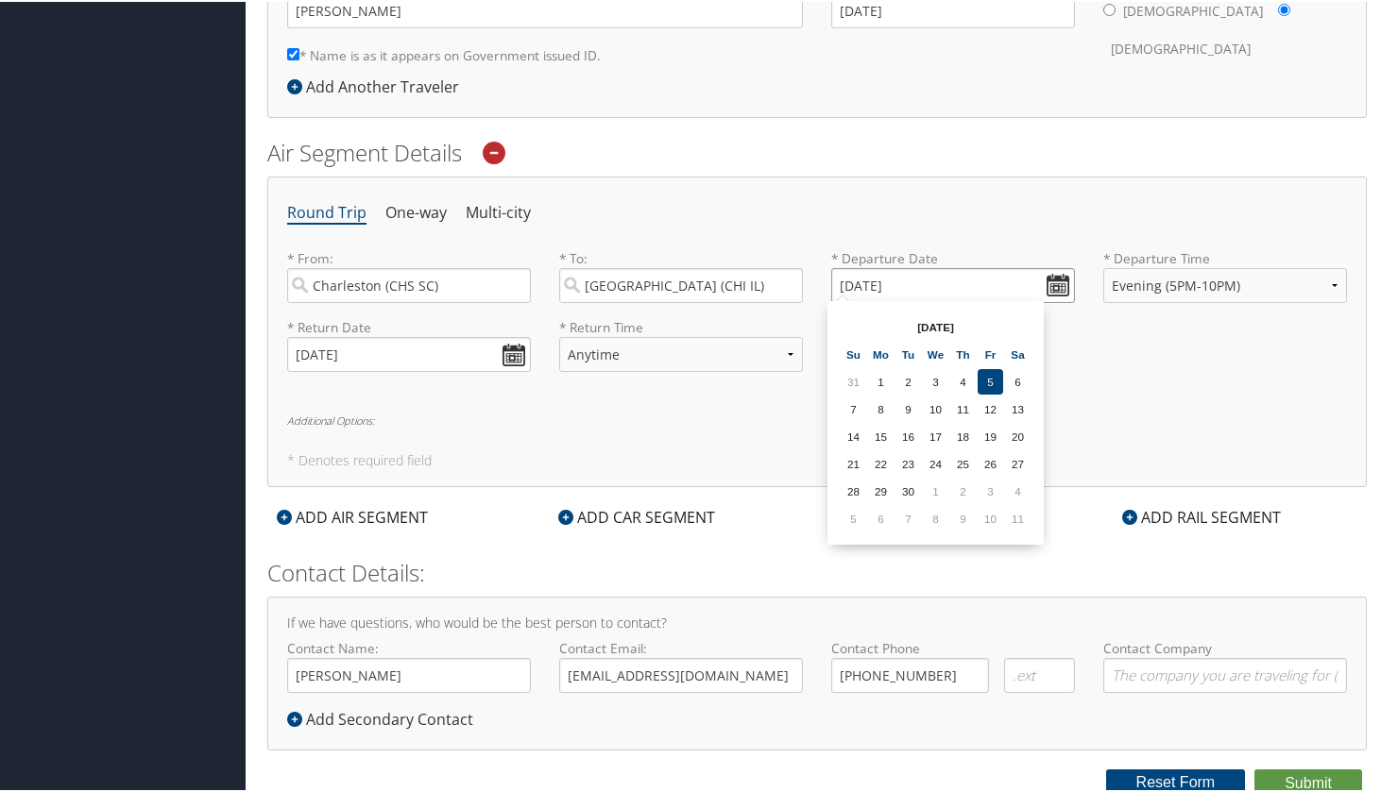
click at [866, 280] on input "[DATE]" at bounding box center [953, 283] width 244 height 35
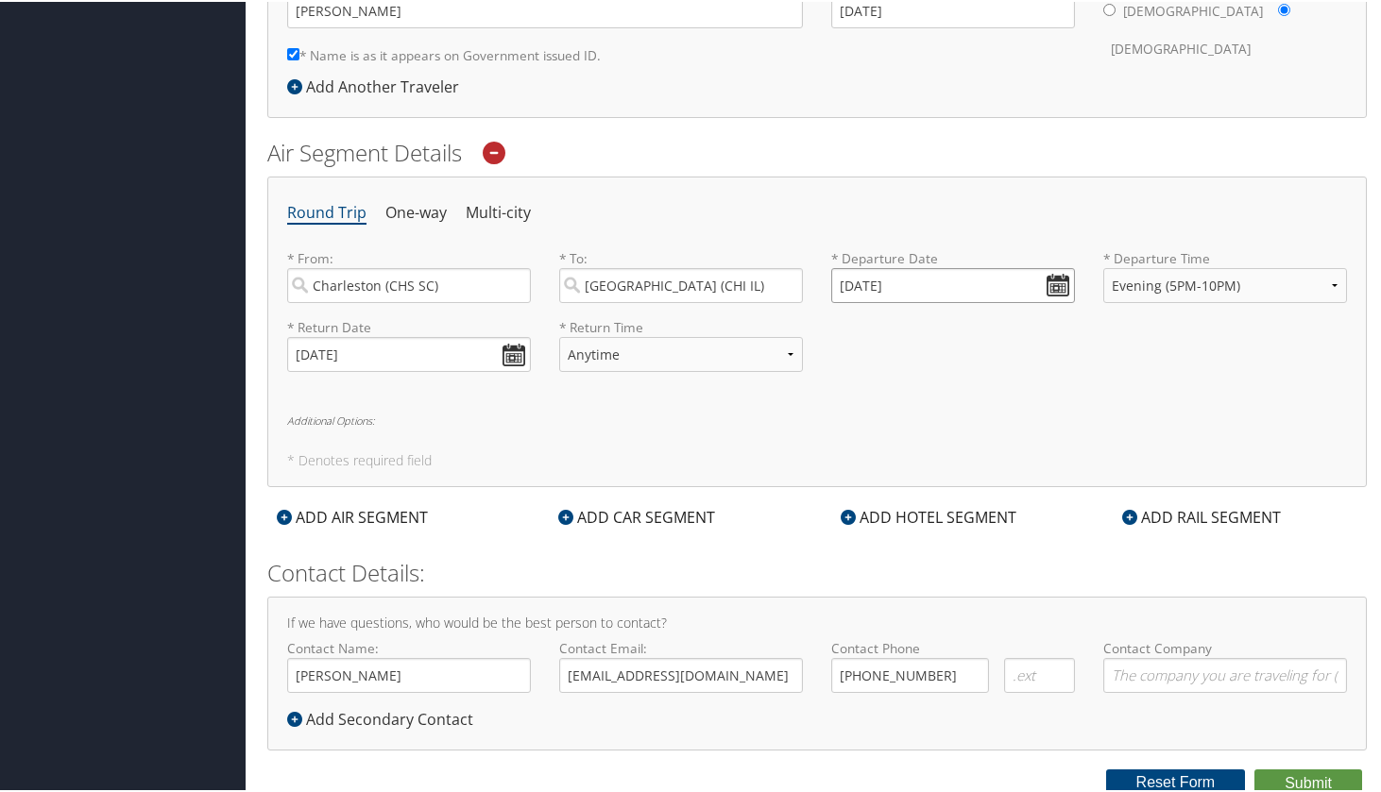
click at [861, 280] on input "[DATE]" at bounding box center [953, 283] width 244 height 35
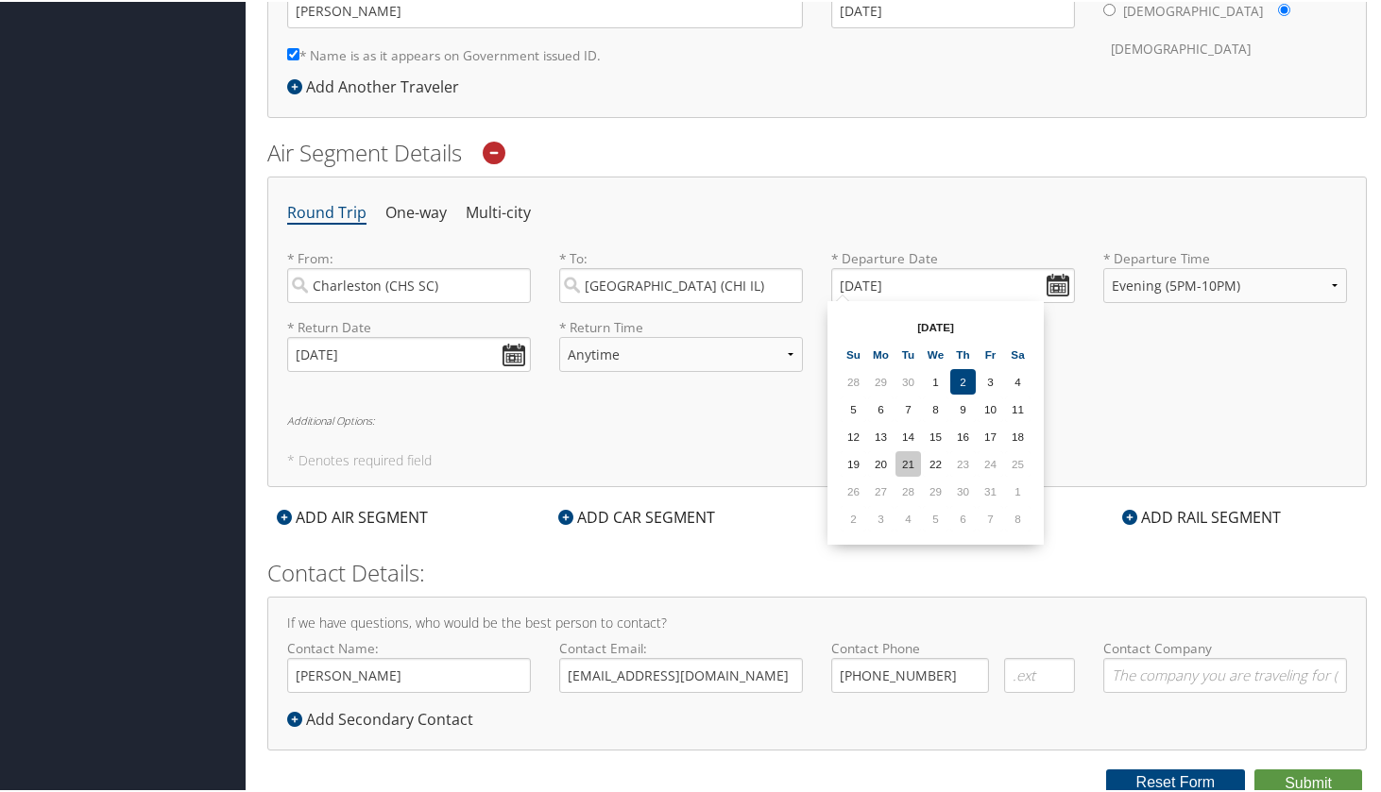
click at [906, 468] on td "21" at bounding box center [907, 461] width 25 height 25
type input "[DATE]"
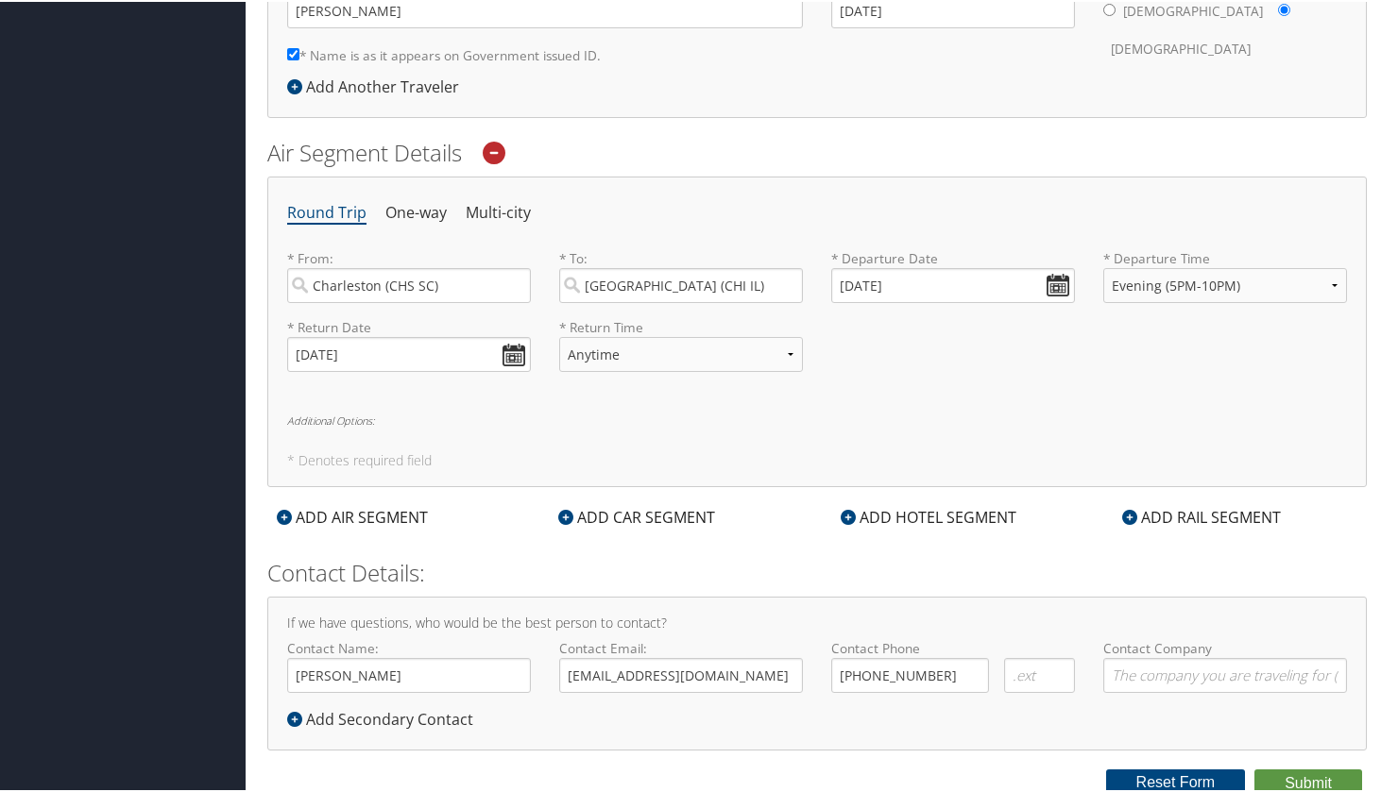
click at [906, 466] on div "Round Trip One-way Multi-city * From: [GEOGRAPHIC_DATA] ([GEOGRAPHIC_DATA]) [GE…" at bounding box center [816, 330] width 1099 height 311
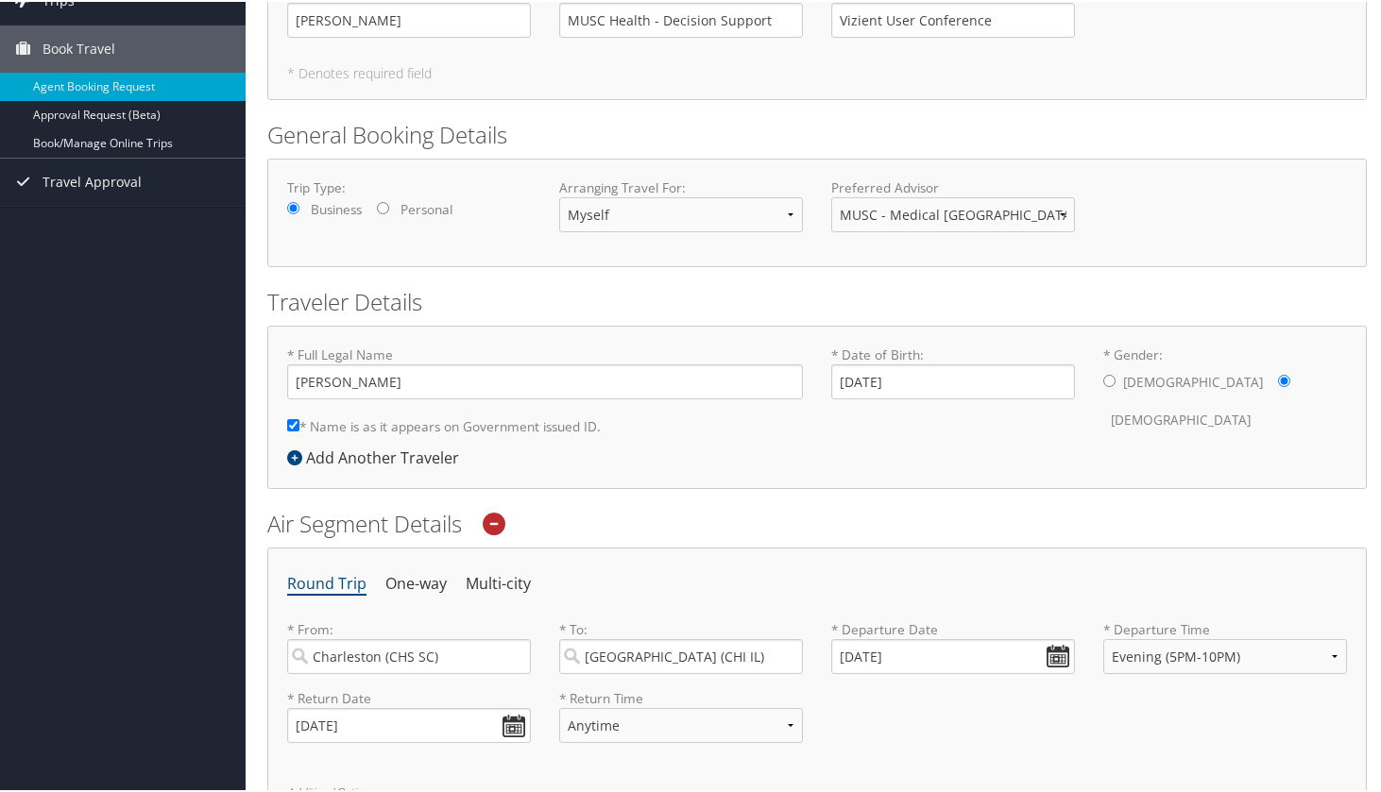
scroll to position [137, 0]
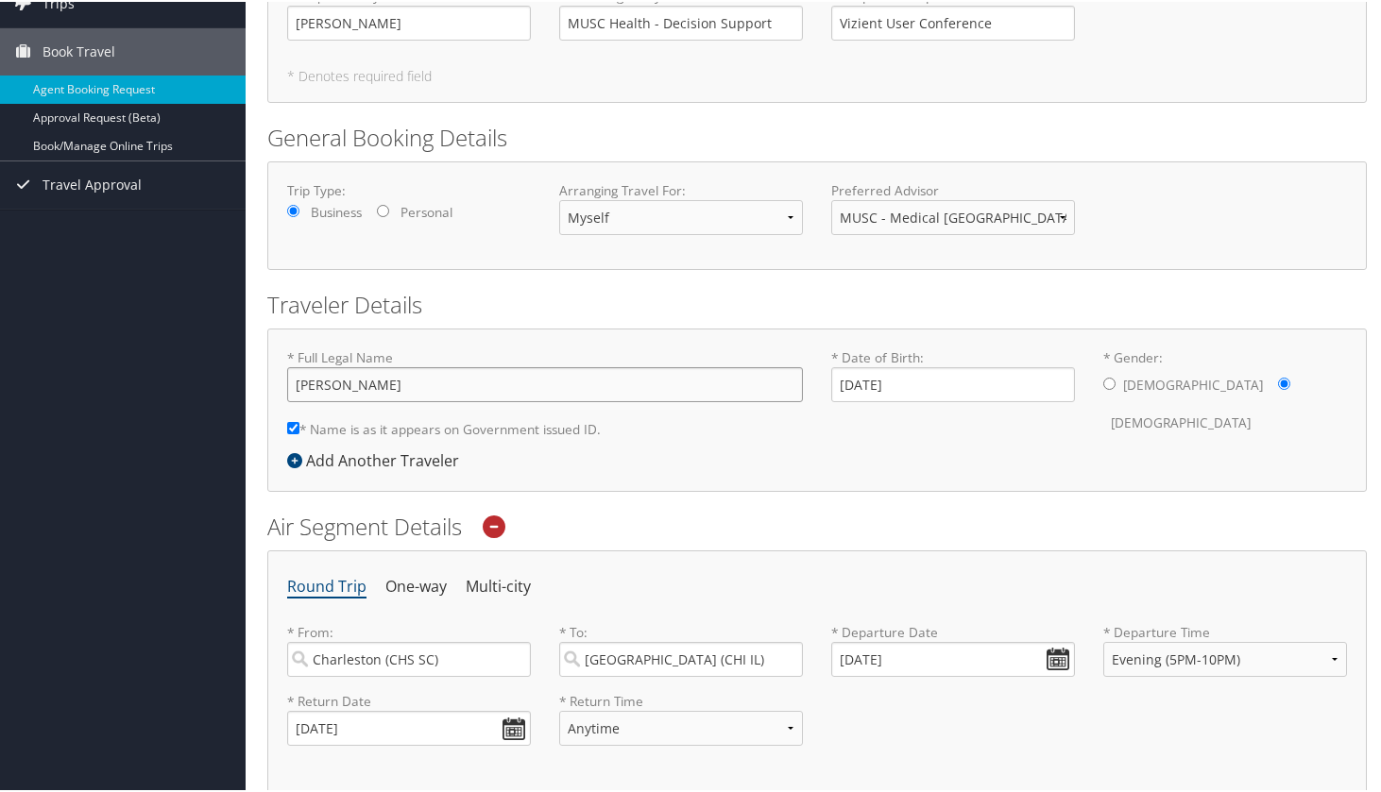
click at [367, 387] on input "[PERSON_NAME]" at bounding box center [545, 382] width 516 height 35
type input "[PERSON_NAME] [PERSON_NAME]"
click at [598, 446] on div "* Full Legal Name [PERSON_NAME] [PERSON_NAME] * Name is as it appears on Govern…" at bounding box center [545, 397] width 544 height 101
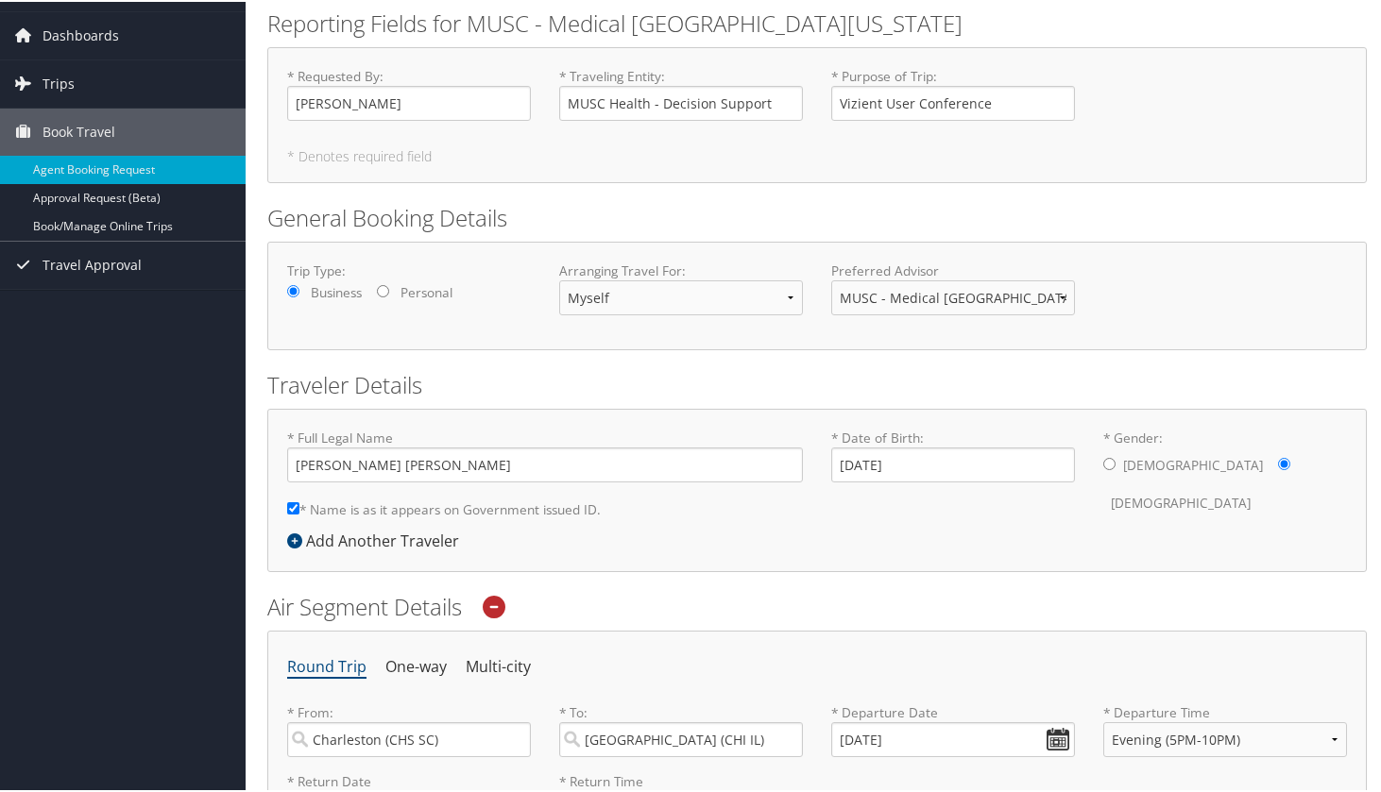
scroll to position [61, 0]
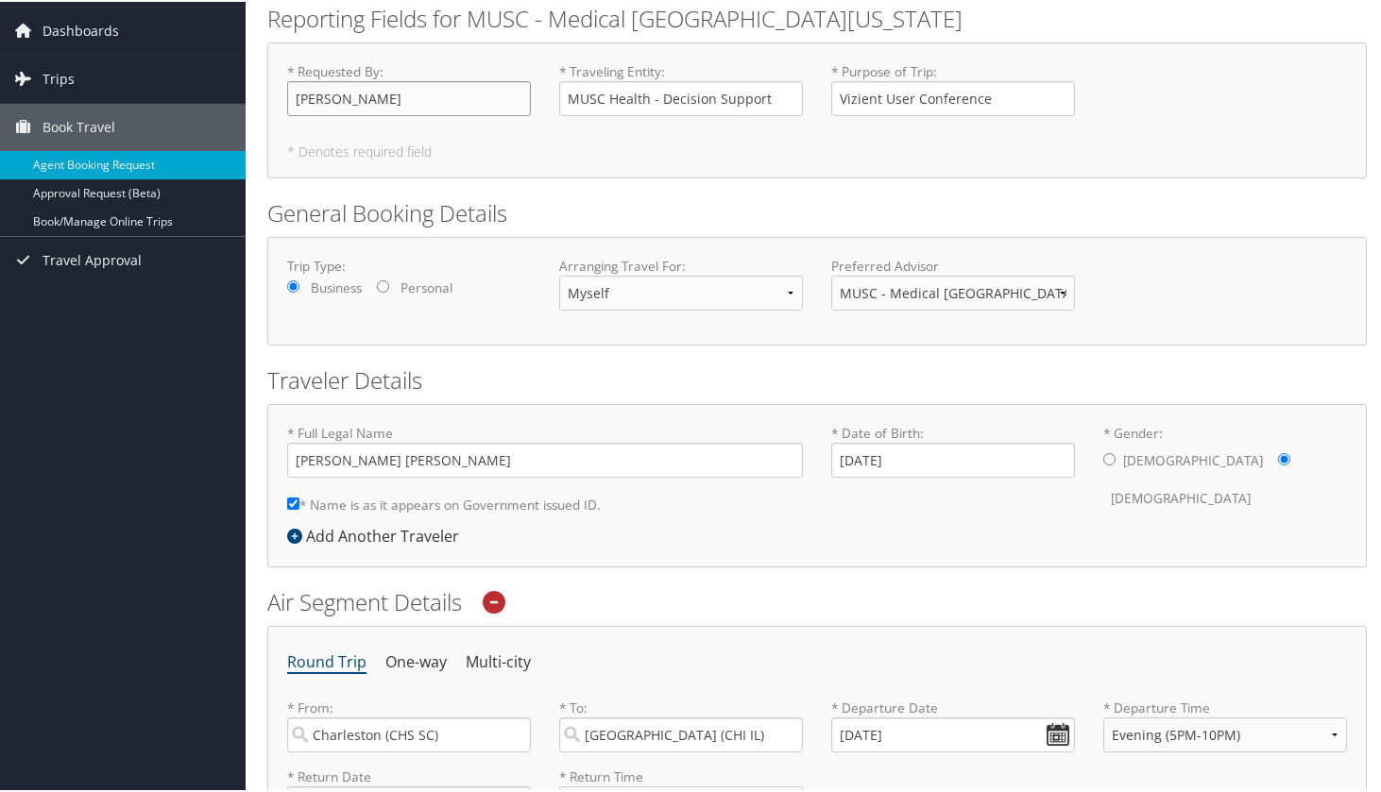
click at [365, 101] on input "[PERSON_NAME]" at bounding box center [409, 96] width 244 height 35
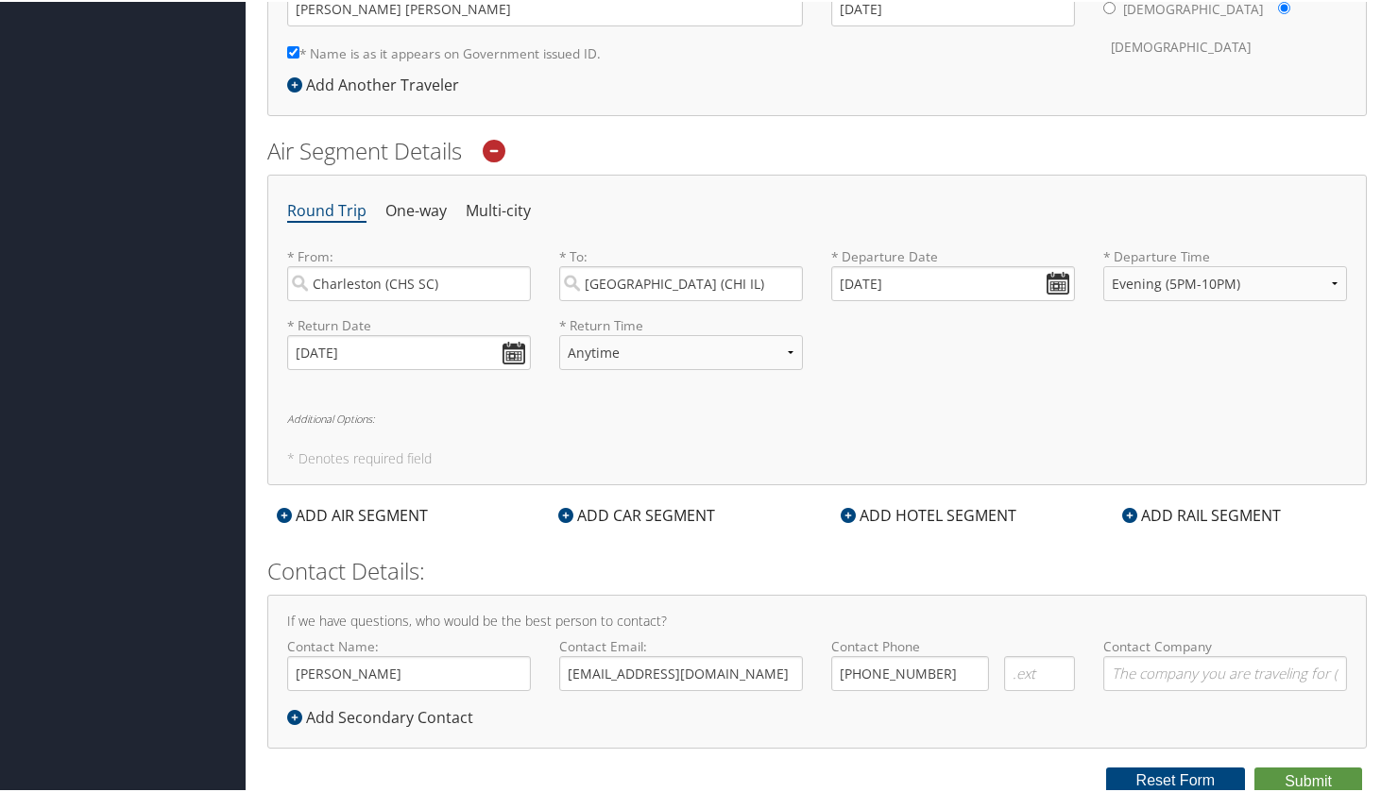
scroll to position [511, 0]
type input "[PERSON_NAME] [PERSON_NAME]"
click at [1294, 782] on button "Submit" at bounding box center [1308, 782] width 108 height 28
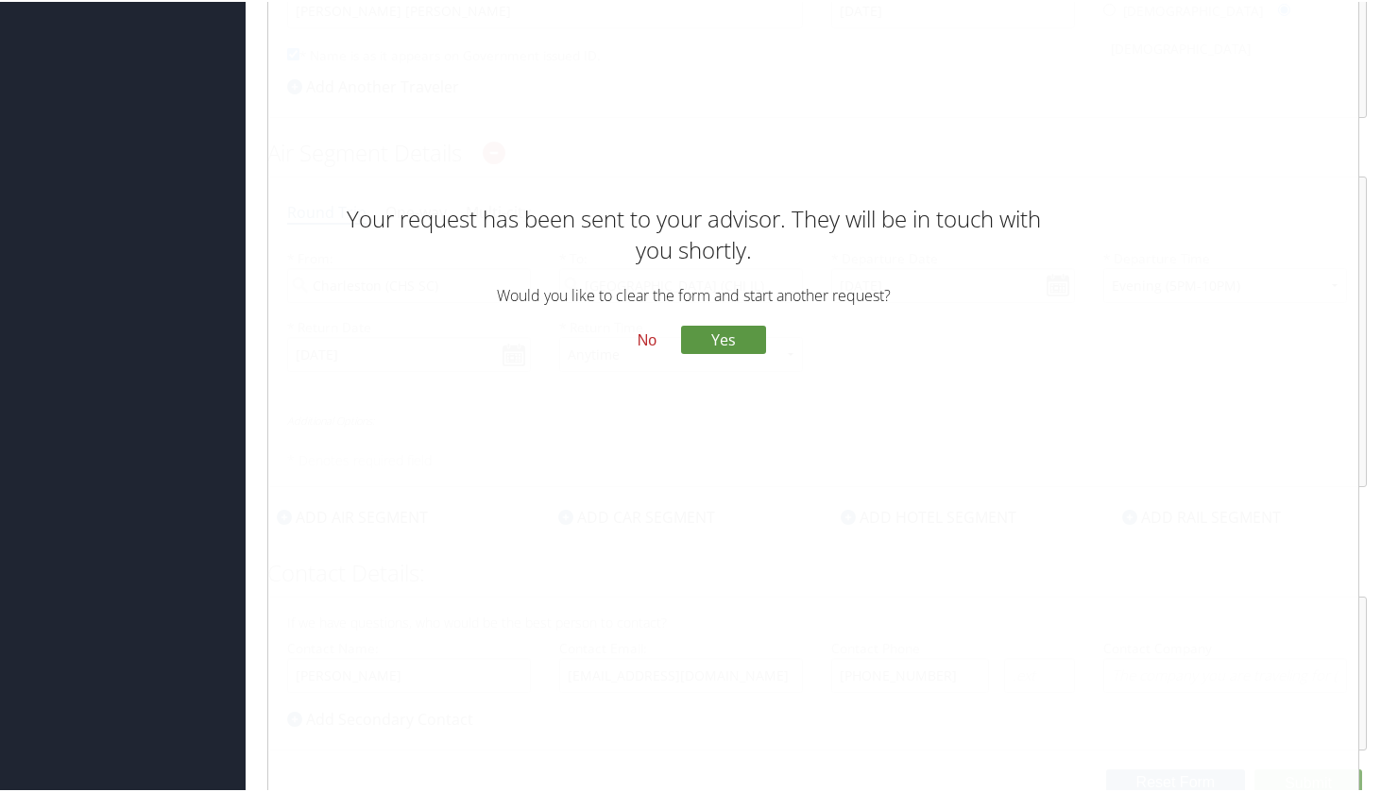
click at [636, 336] on button "No" at bounding box center [646, 340] width 49 height 32
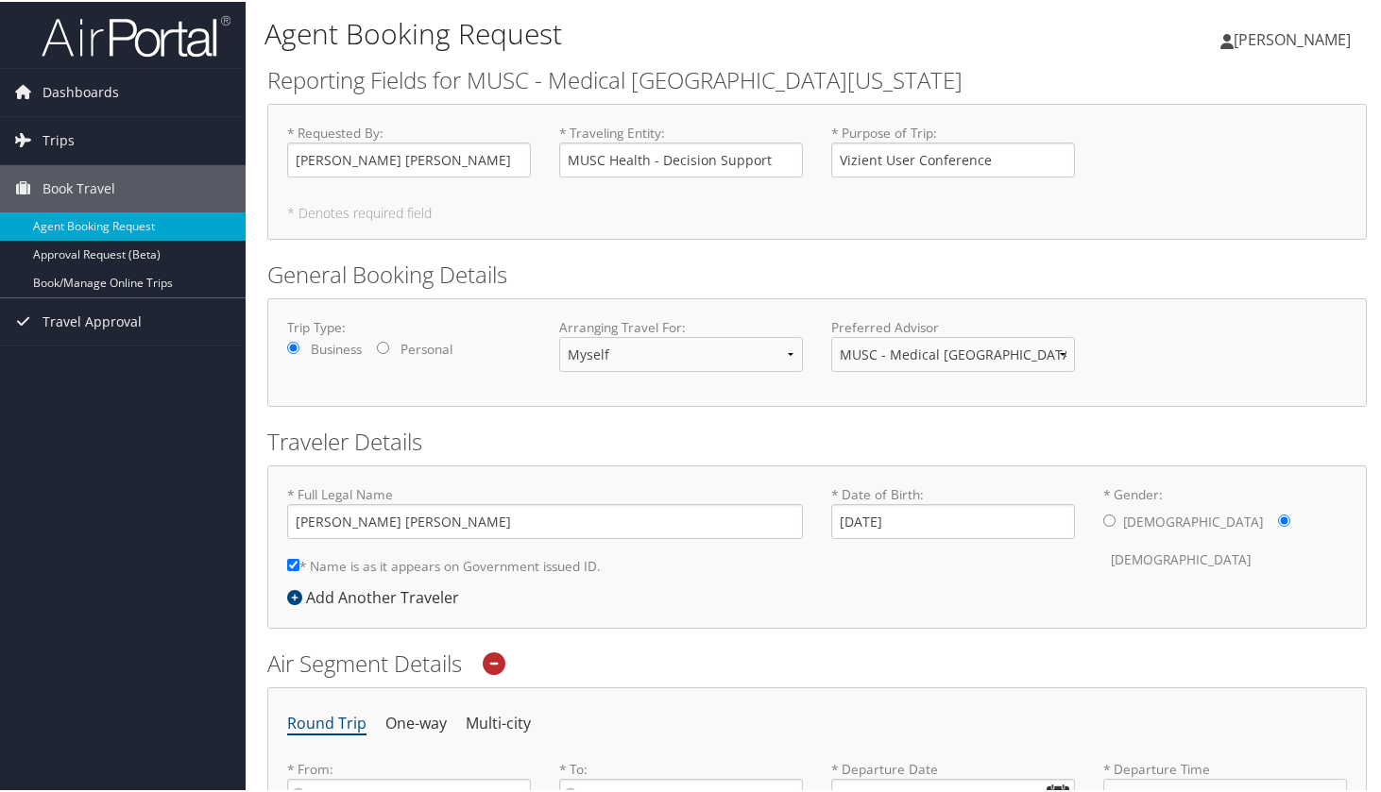
scroll to position [0, 0]
click at [74, 188] on span "Book Travel" at bounding box center [78, 186] width 73 height 47
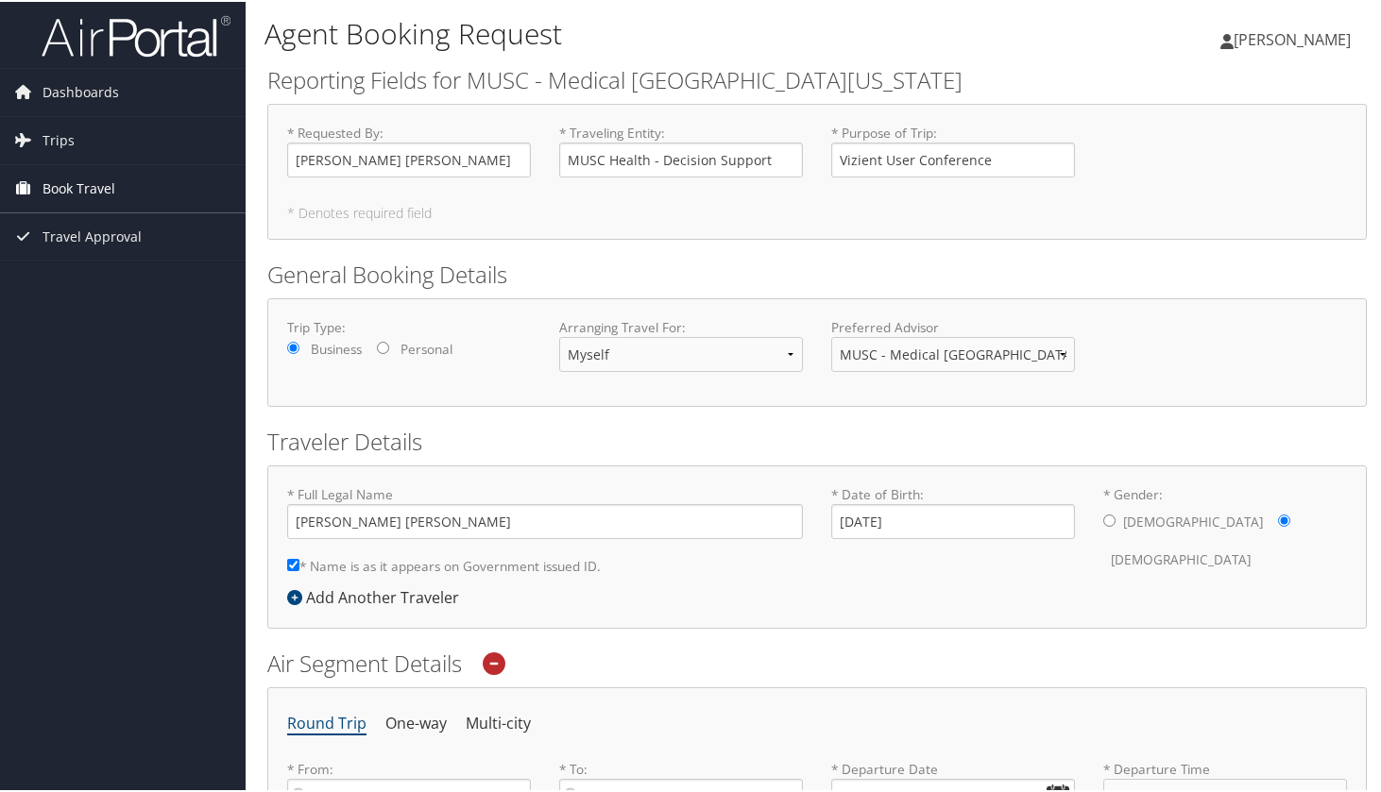
click at [70, 200] on span "Book Travel" at bounding box center [78, 186] width 73 height 47
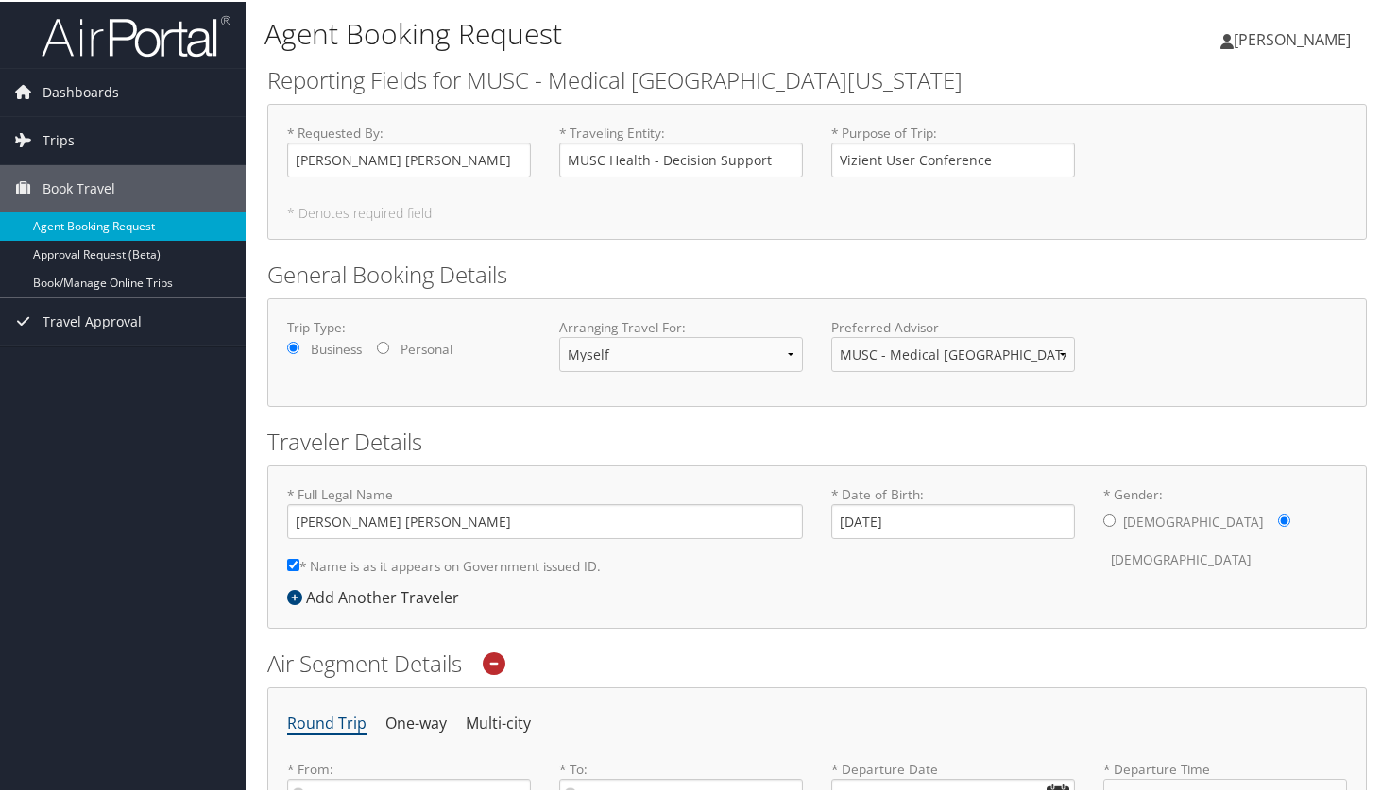
click at [81, 224] on link "Agent Booking Request" at bounding box center [123, 225] width 246 height 28
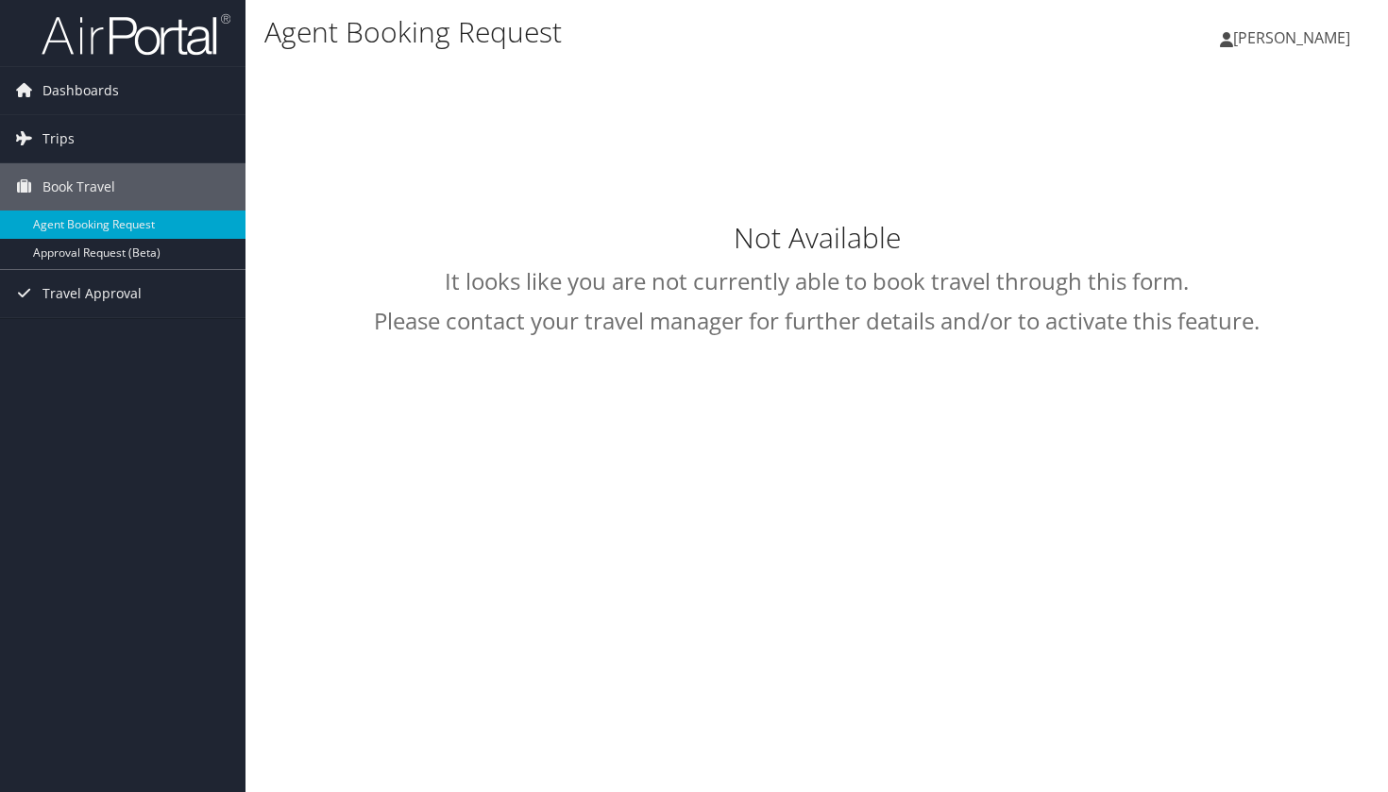
type input "[PERSON_NAME]"
select select "[DOMAIN_NAME][EMAIL_ADDRESS][DOMAIN_NAME]"
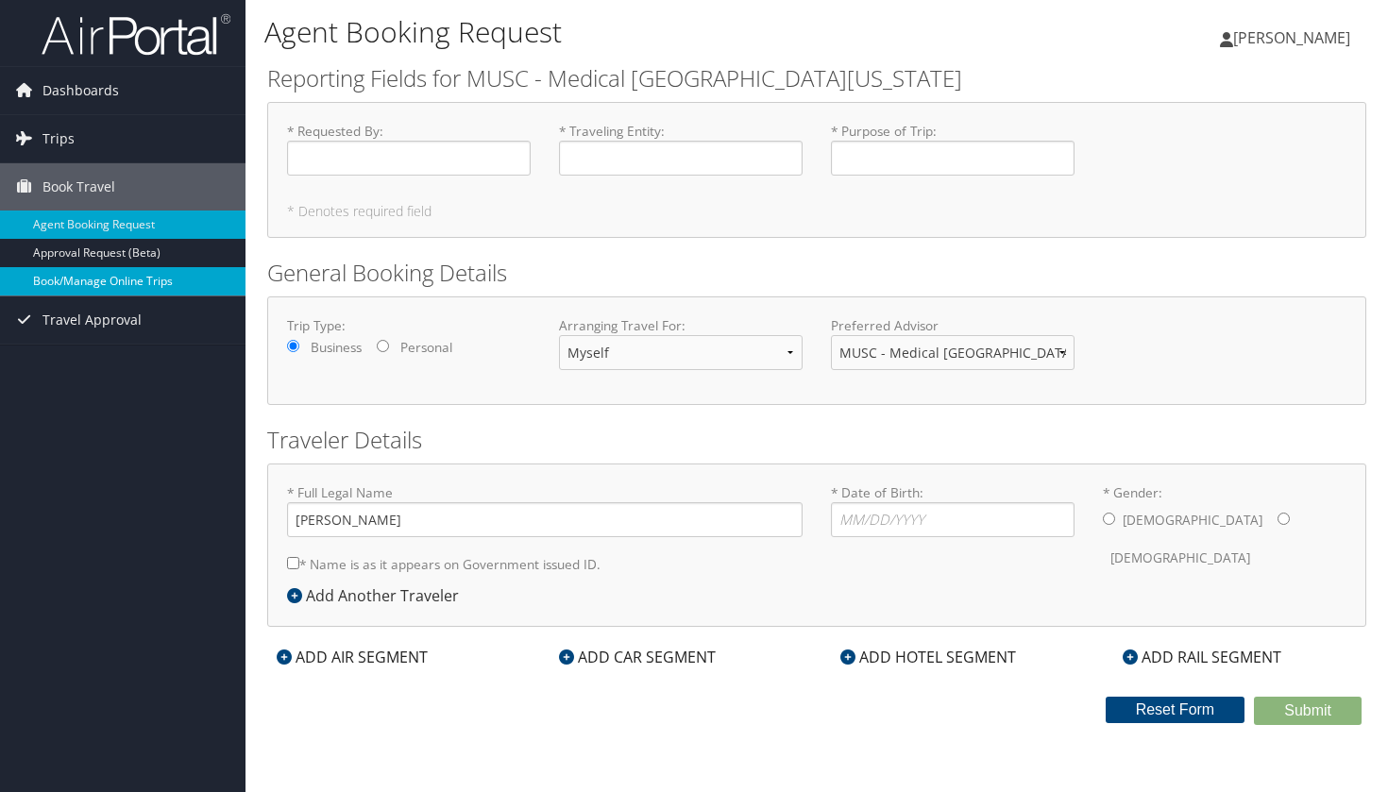
click at [89, 272] on link "Book/Manage Online Trips" at bounding box center [123, 281] width 246 height 28
